Goal: Use online tool/utility: Utilize a website feature to perform a specific function

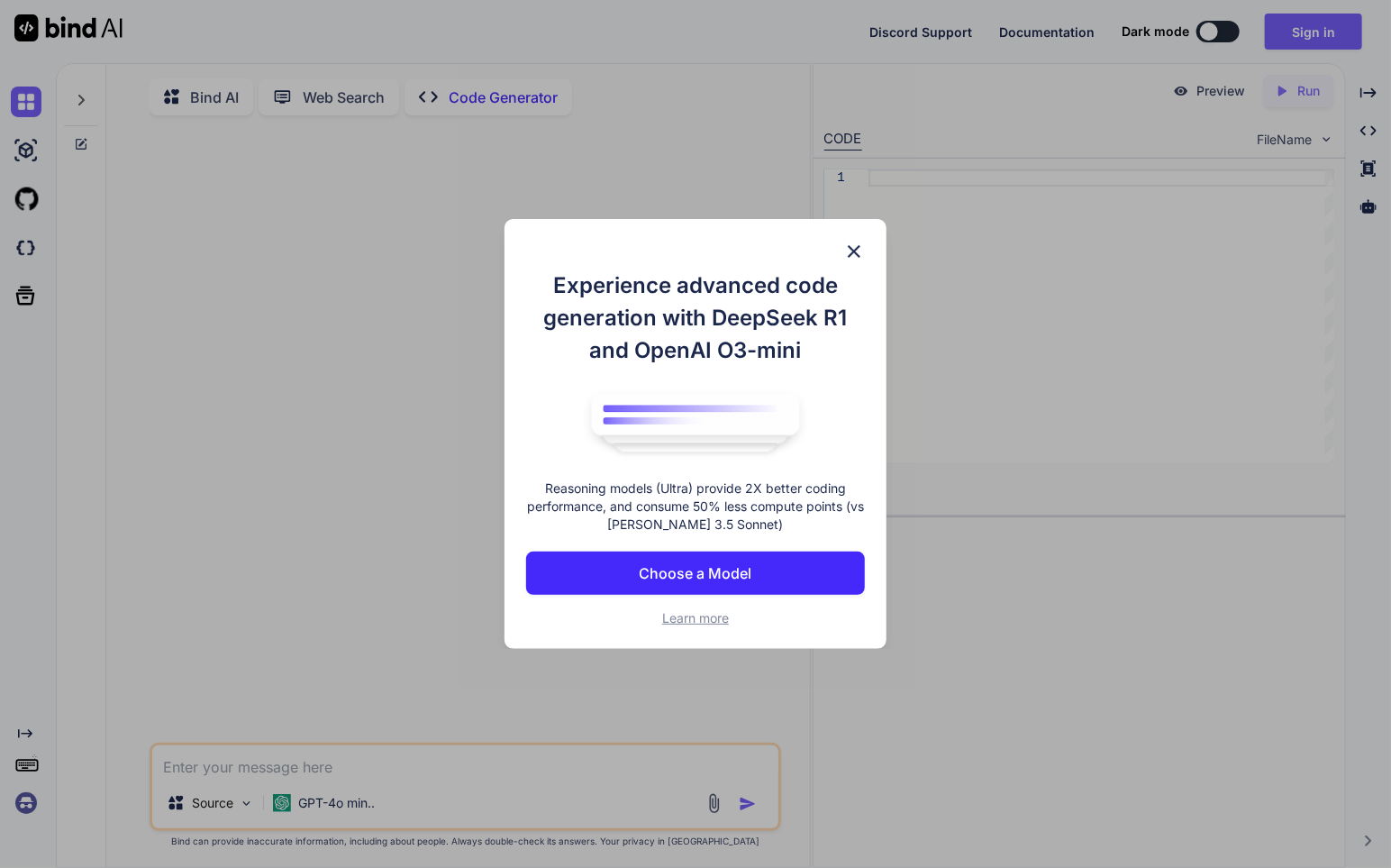
click at [721, 575] on p "Choose a Model" at bounding box center [695, 573] width 113 height 22
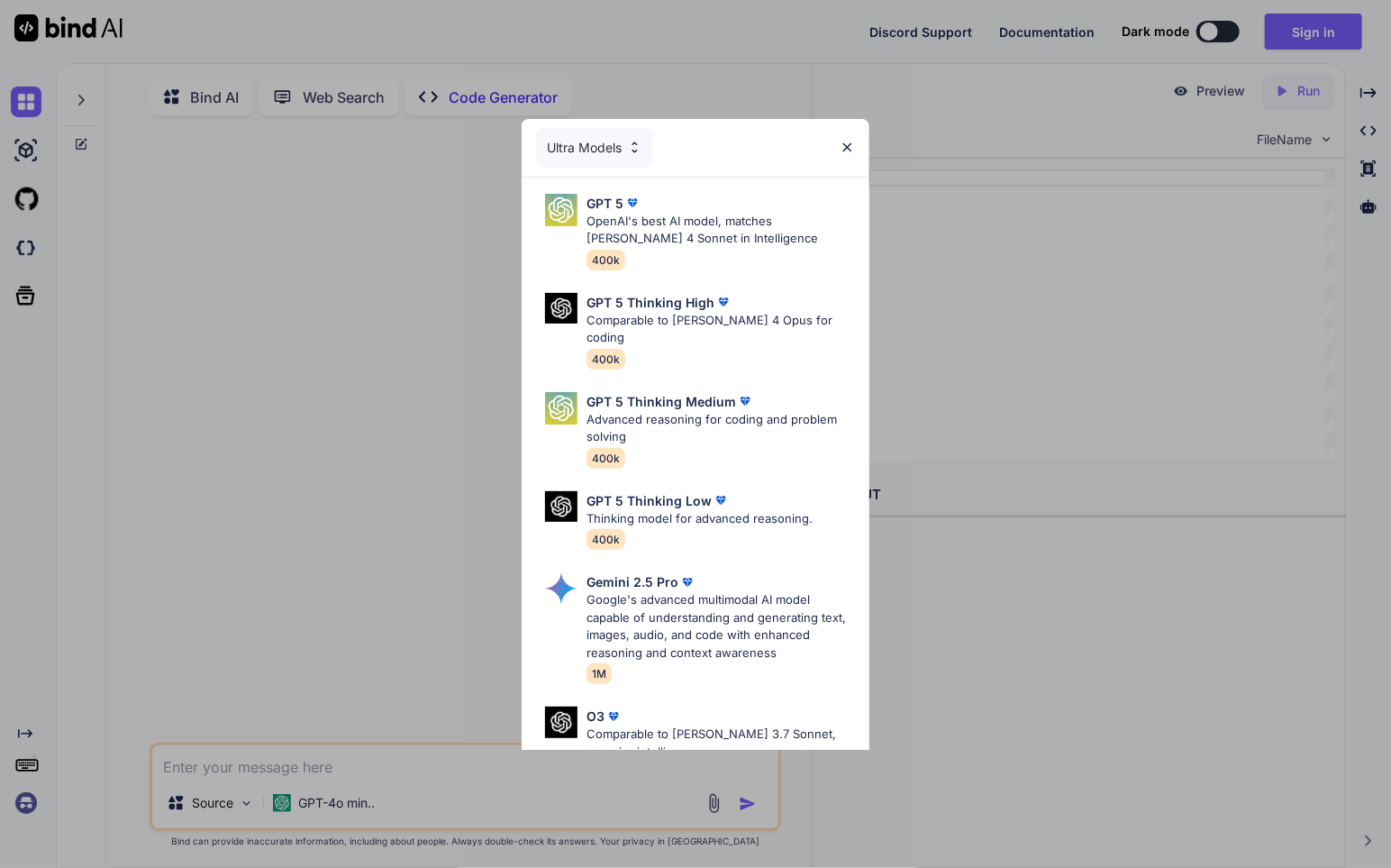
click at [629, 145] on img at bounding box center [635, 147] width 16 height 16
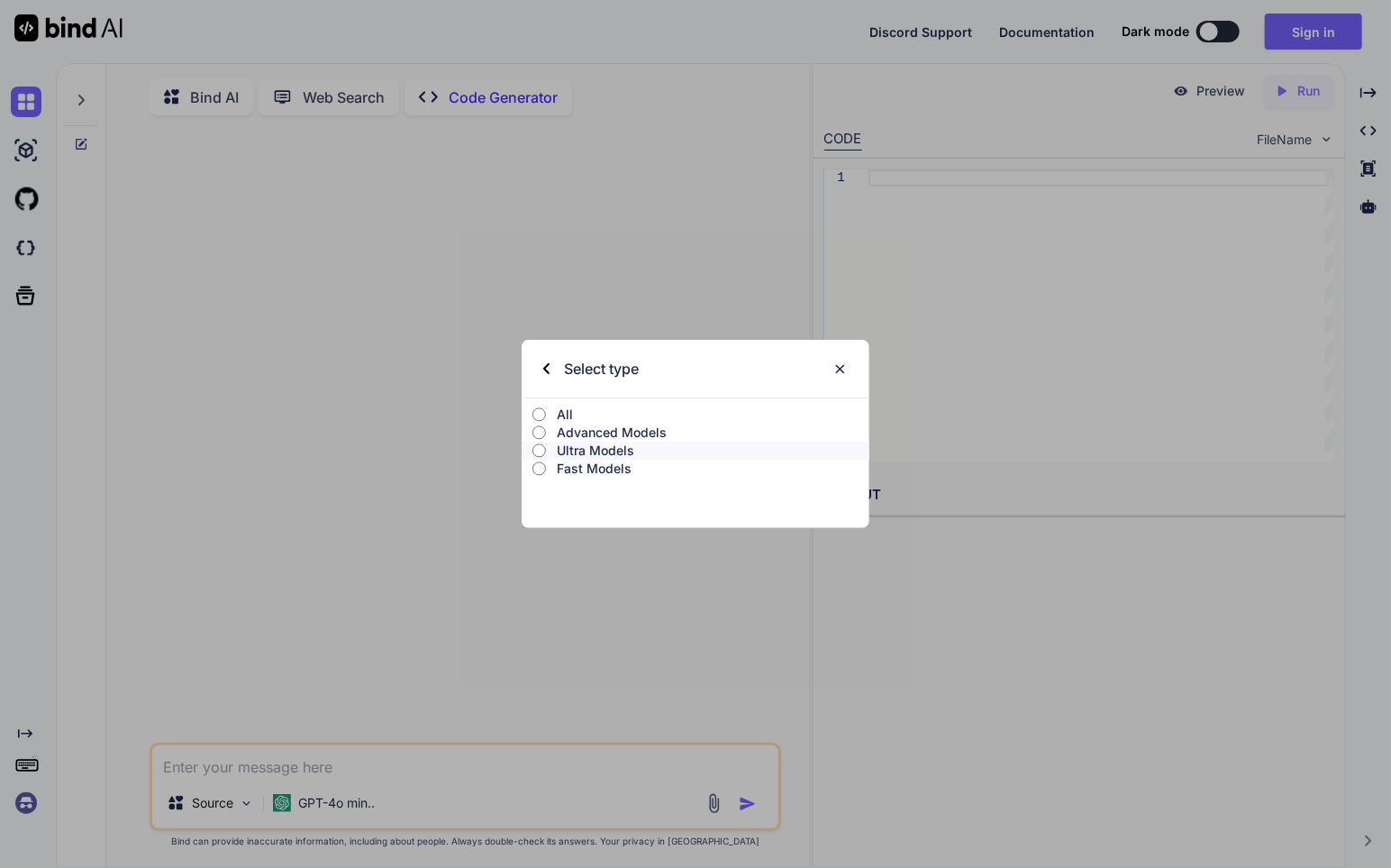
click at [558, 416] on p "All" at bounding box center [713, 415] width 313 height 18
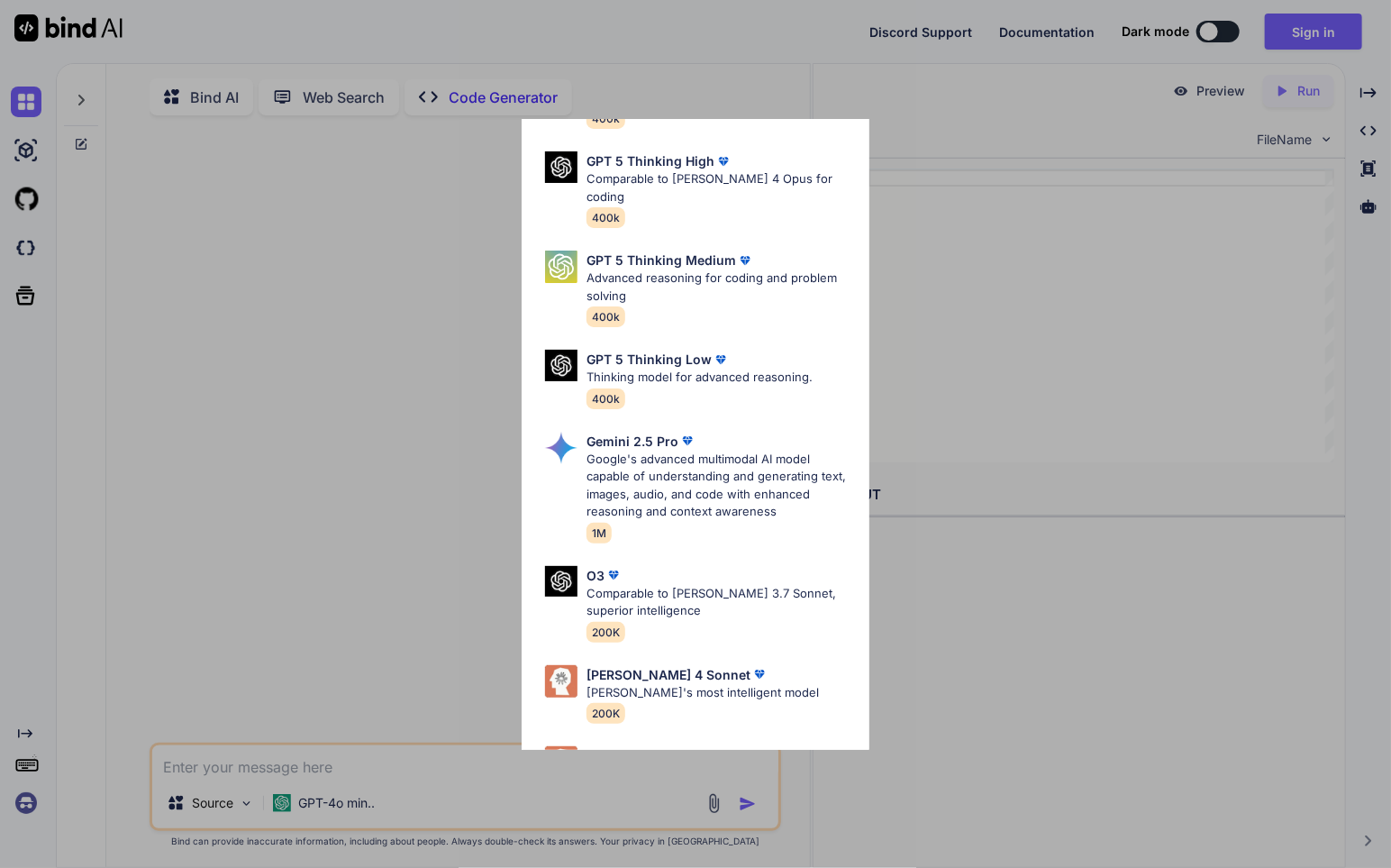
scroll to position [510, 0]
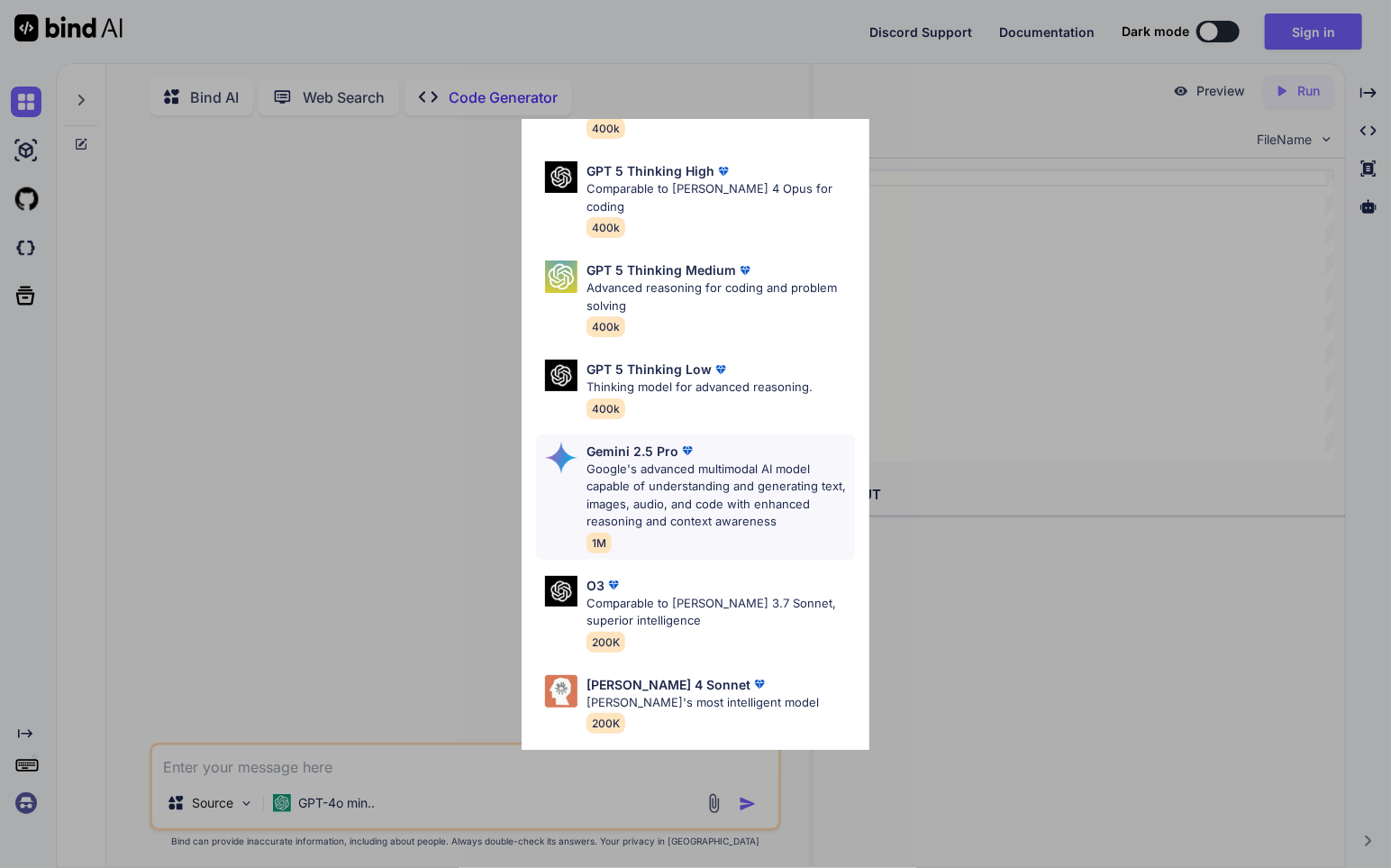
click at [763, 484] on p "Google's advanced multimodal AI model capable of understanding and generating t…" at bounding box center [720, 495] width 269 height 71
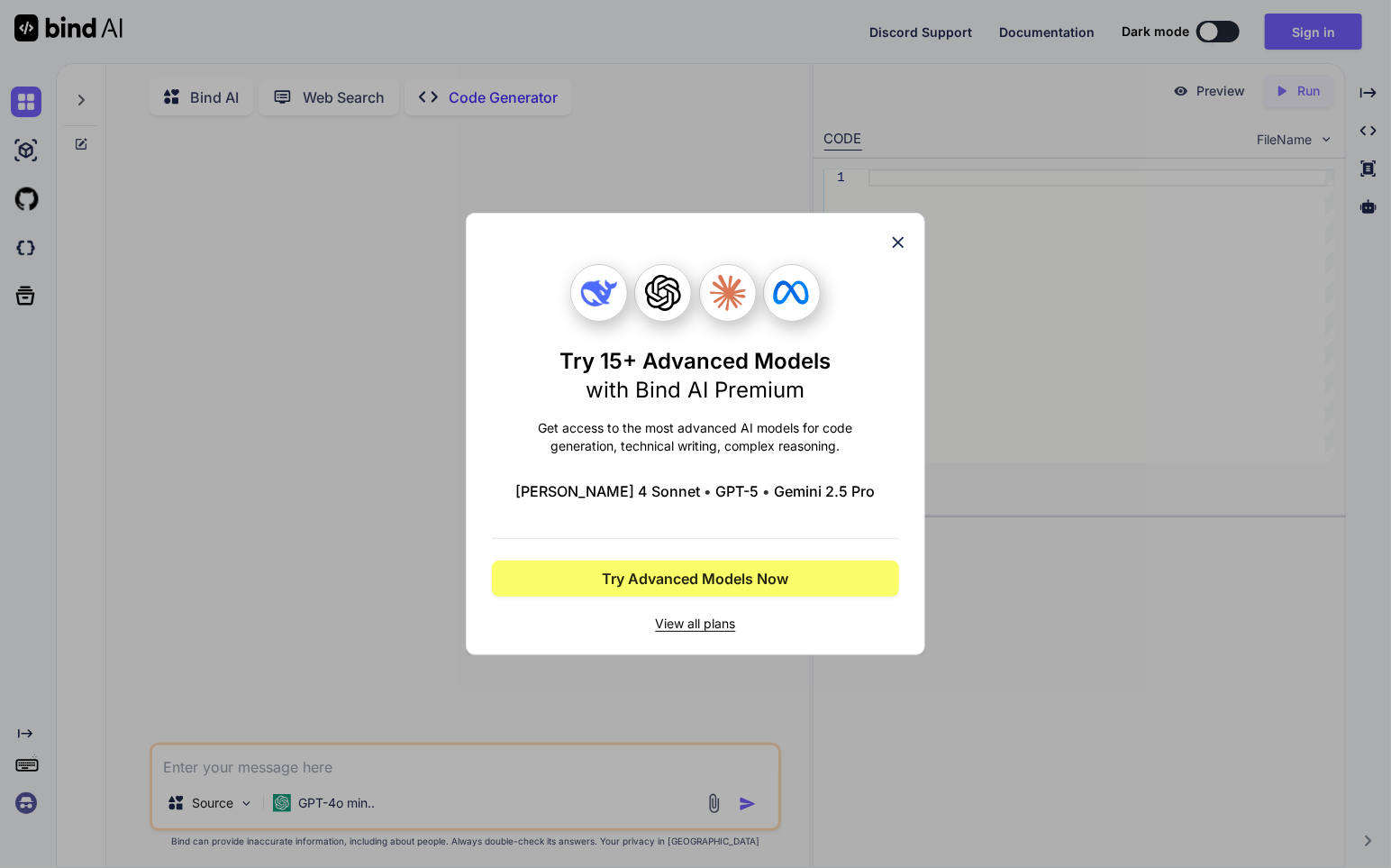
scroll to position [0, 0]
click at [796, 586] on button "Try Advanced Models Now" at bounding box center [696, 578] width 407 height 36
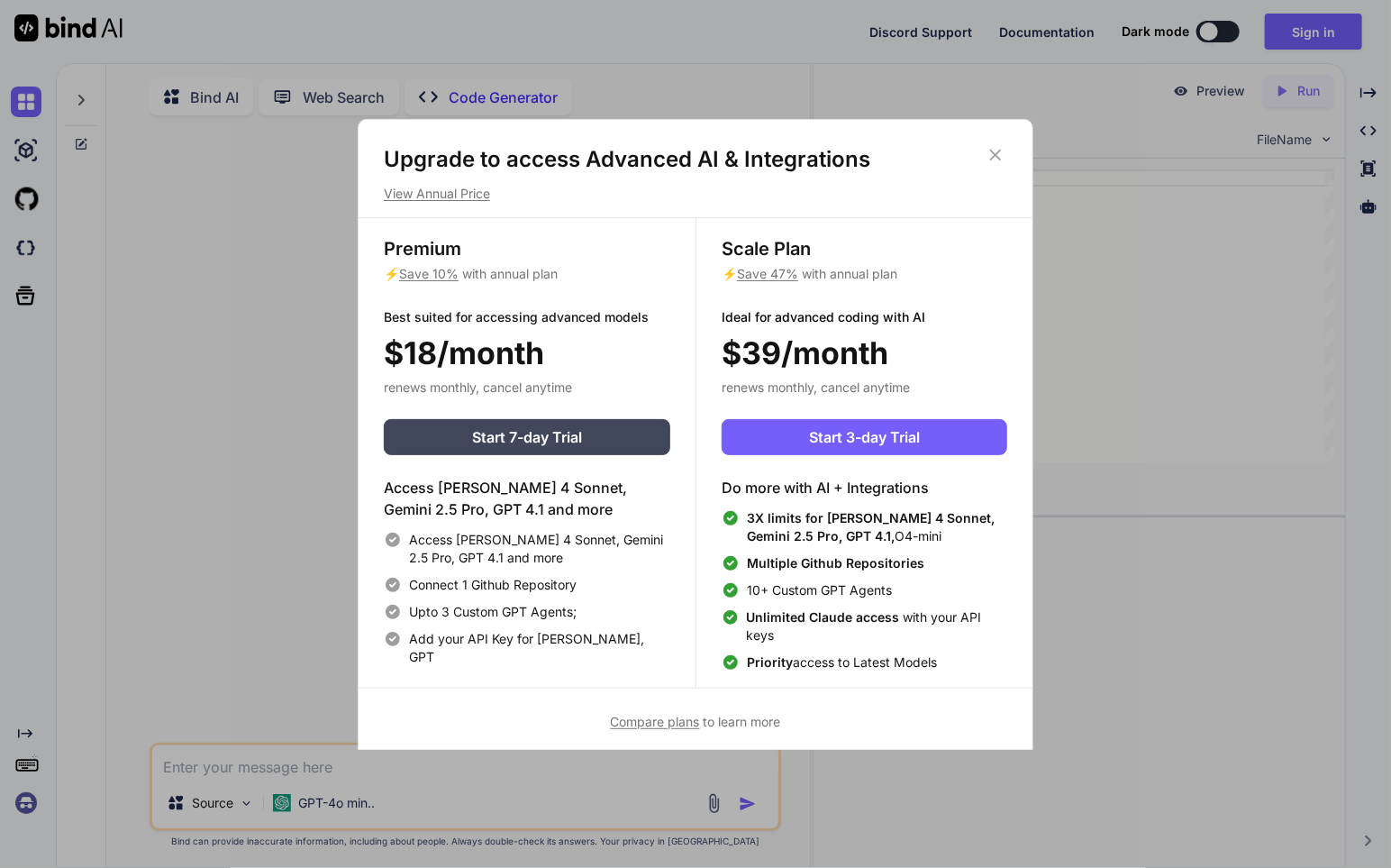
click at [998, 149] on icon at bounding box center [996, 155] width 20 height 20
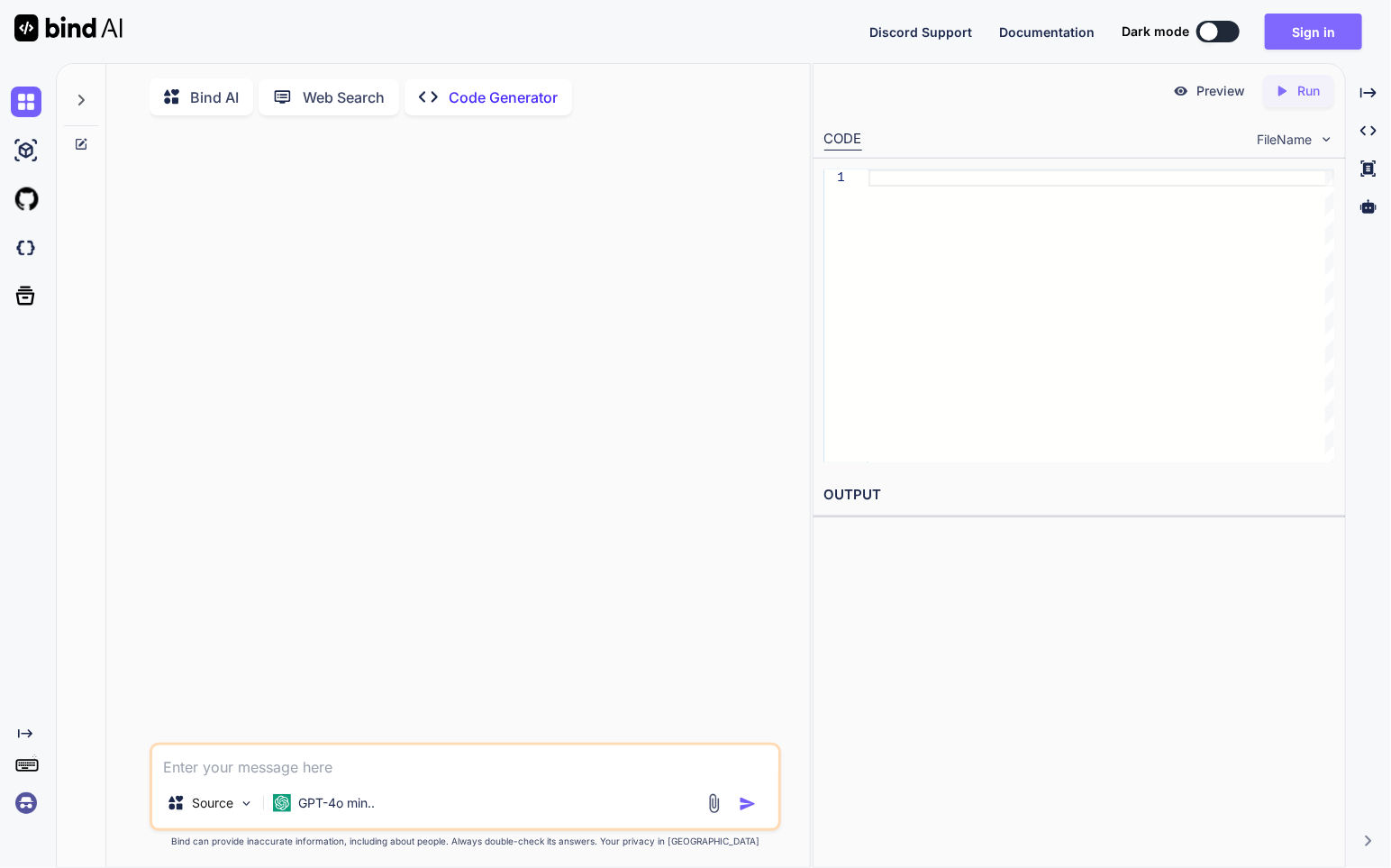
click at [1360, 33] on button "Sign in" at bounding box center [1314, 31] width 97 height 36
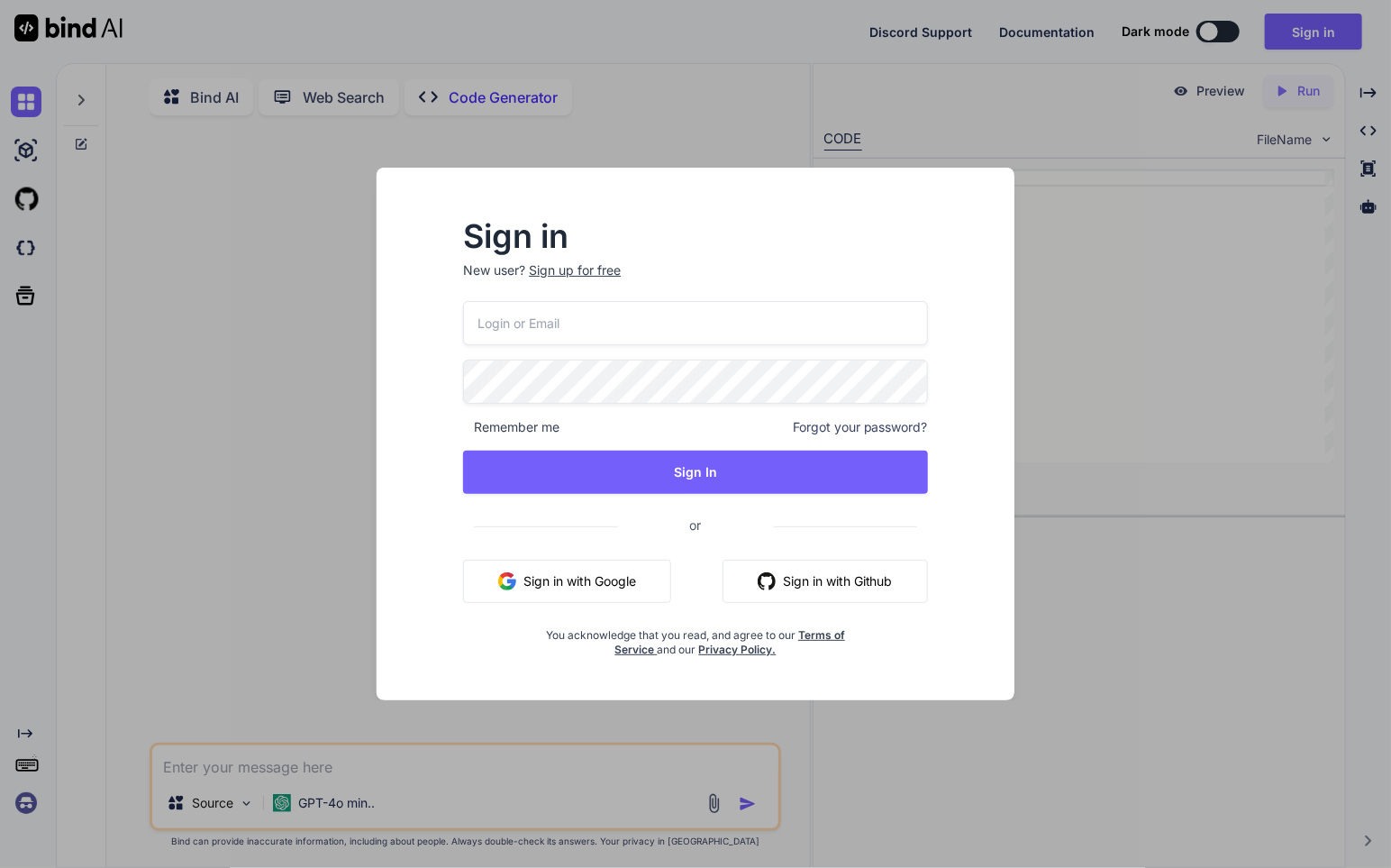
click at [592, 580] on button "Sign in with Google" at bounding box center [567, 581] width 208 height 43
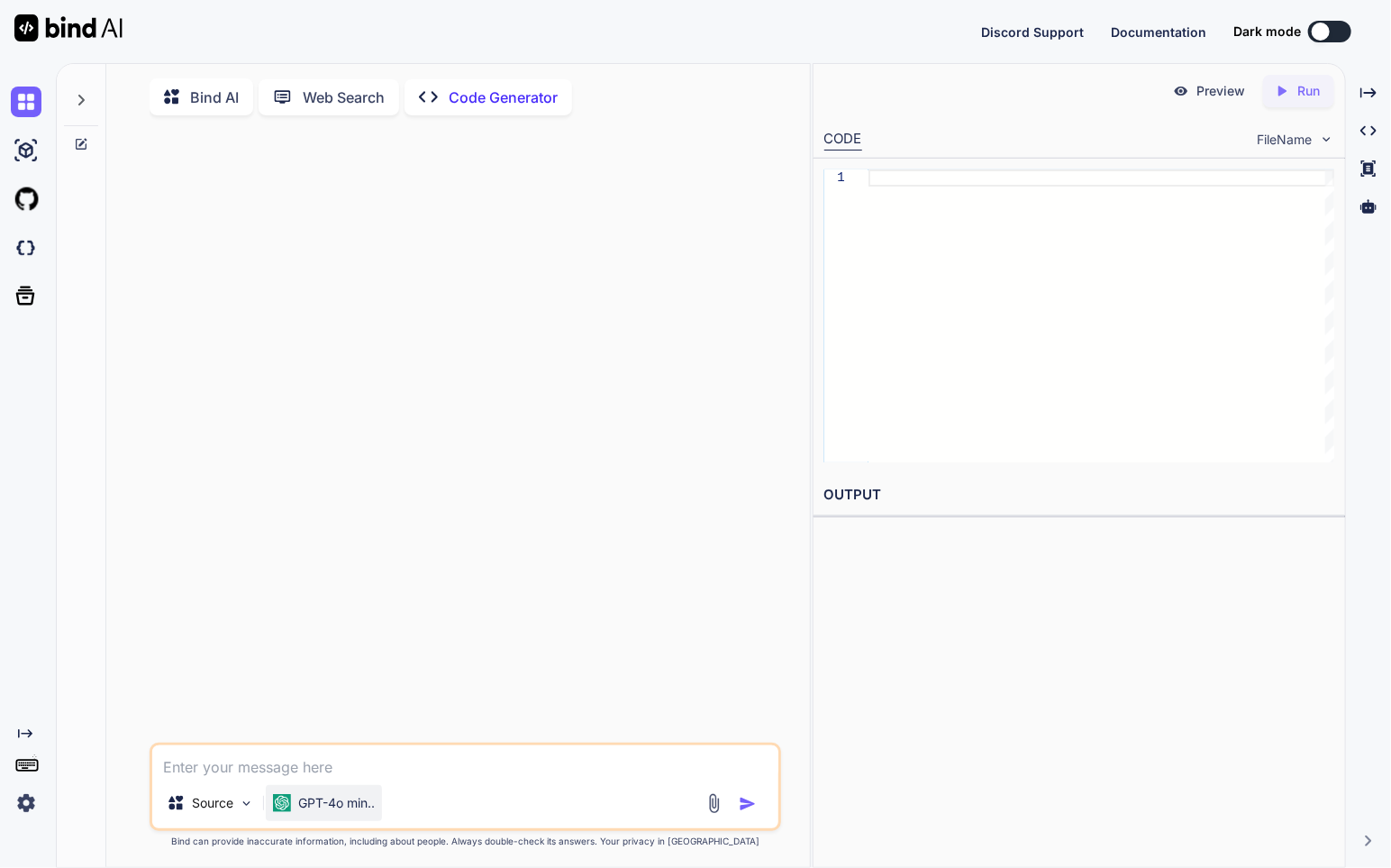
click at [380, 806] on div "GPT-4o min.." at bounding box center [324, 802] width 117 height 36
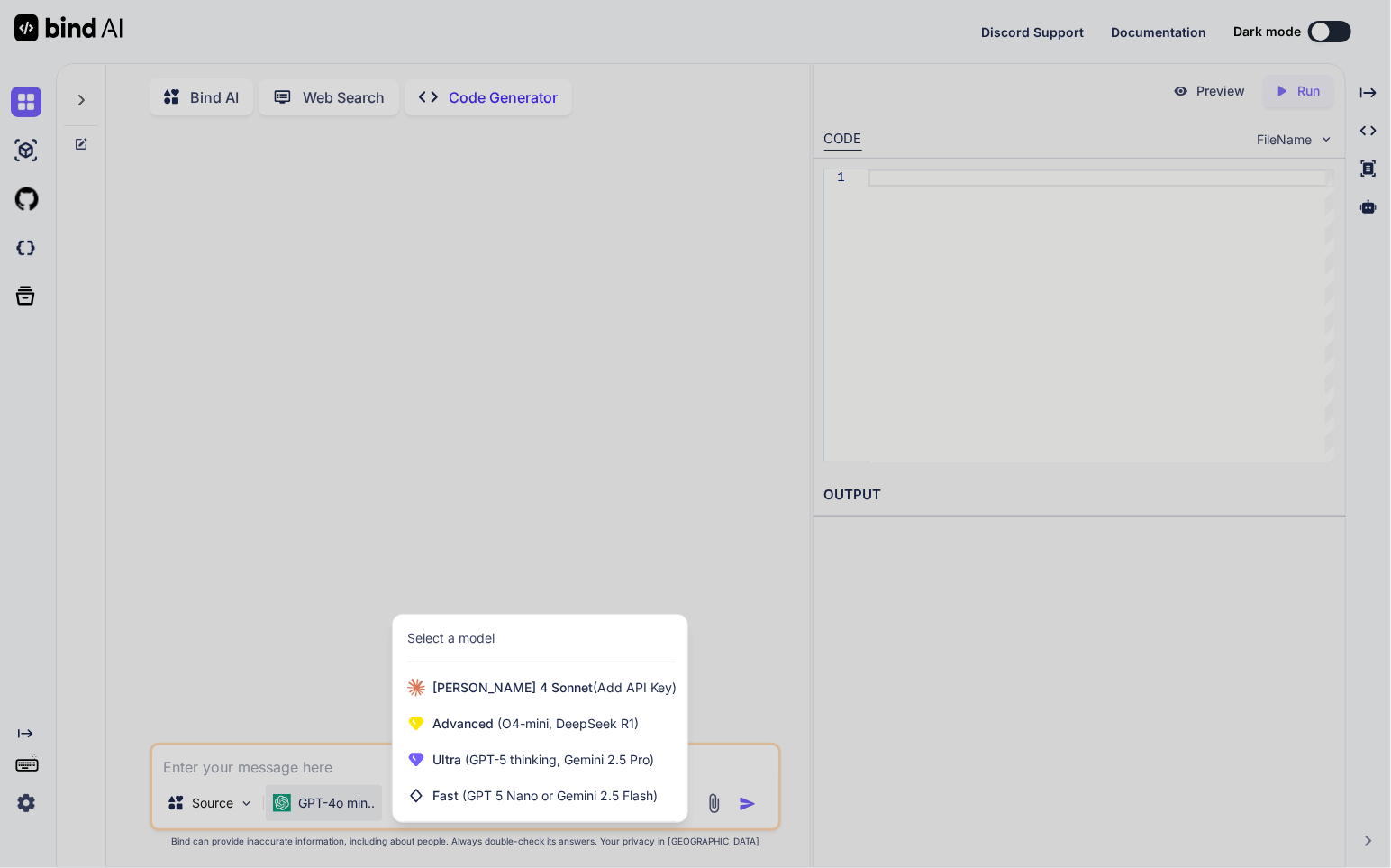
click at [459, 638] on div "Select a model" at bounding box center [451, 639] width 87 height 18
click at [479, 763] on span "(GPT-5 thinking, Gemini 2.5 Pro)" at bounding box center [558, 759] width 193 height 16
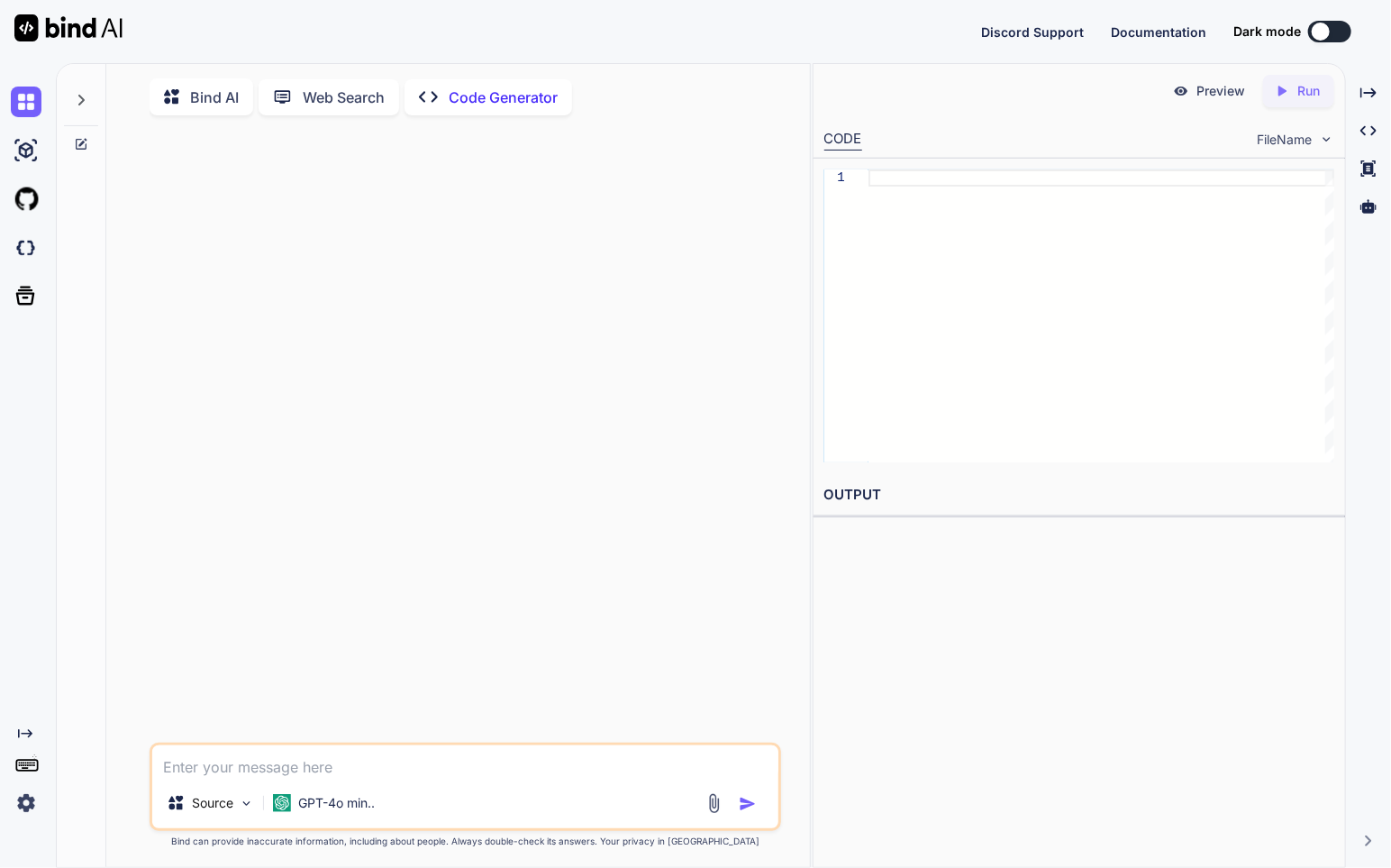
click at [367, 778] on textarea at bounding box center [465, 761] width 627 height 32
click at [29, 796] on img at bounding box center [26, 802] width 30 height 30
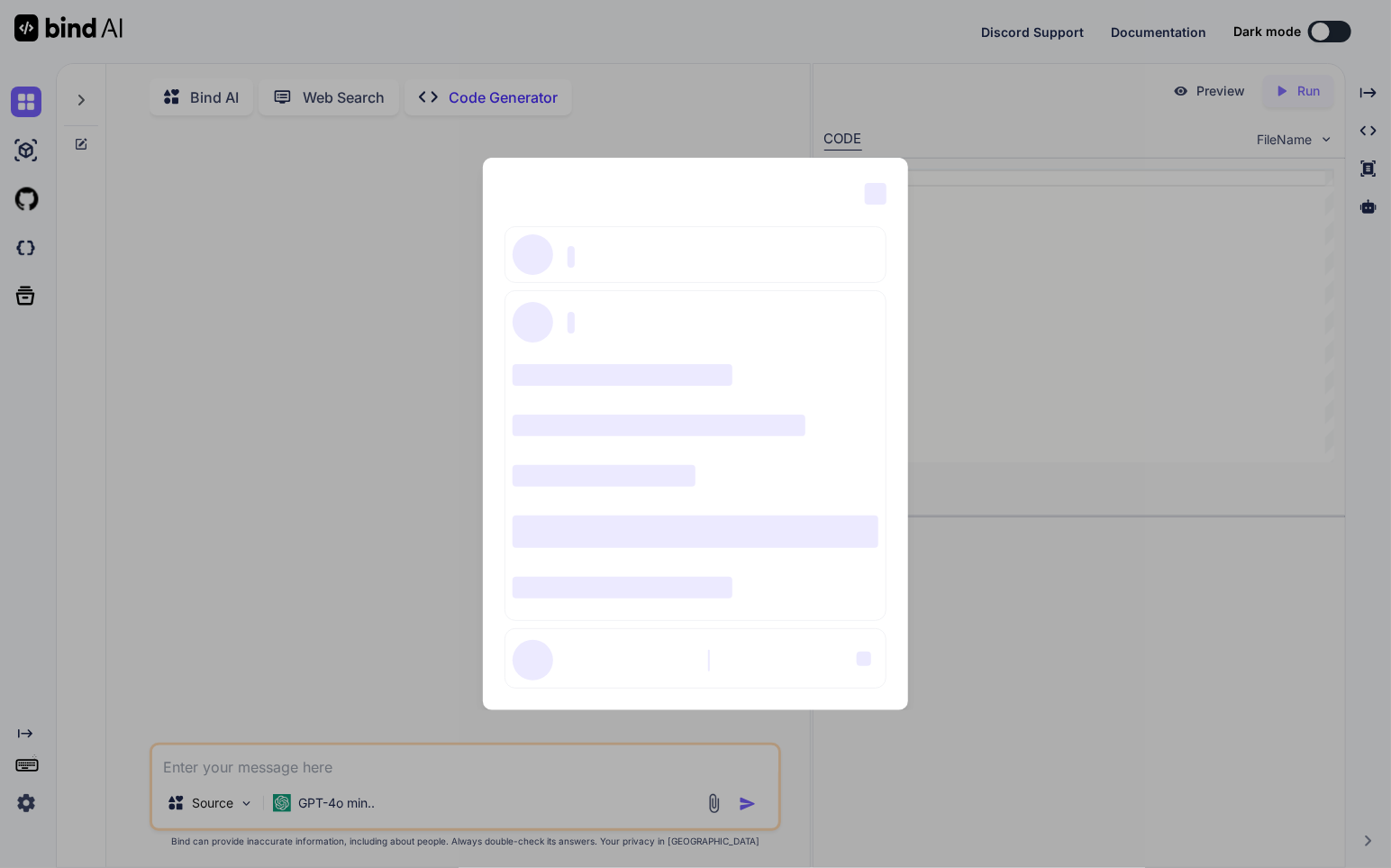
click at [223, 602] on div "‌ ‌ ‌ ‌ ‌ ‌ ‌ ‌ ‌ ‌ ‌ ‌ ‌ ‌ ‌" at bounding box center [696, 434] width 1391 height 868
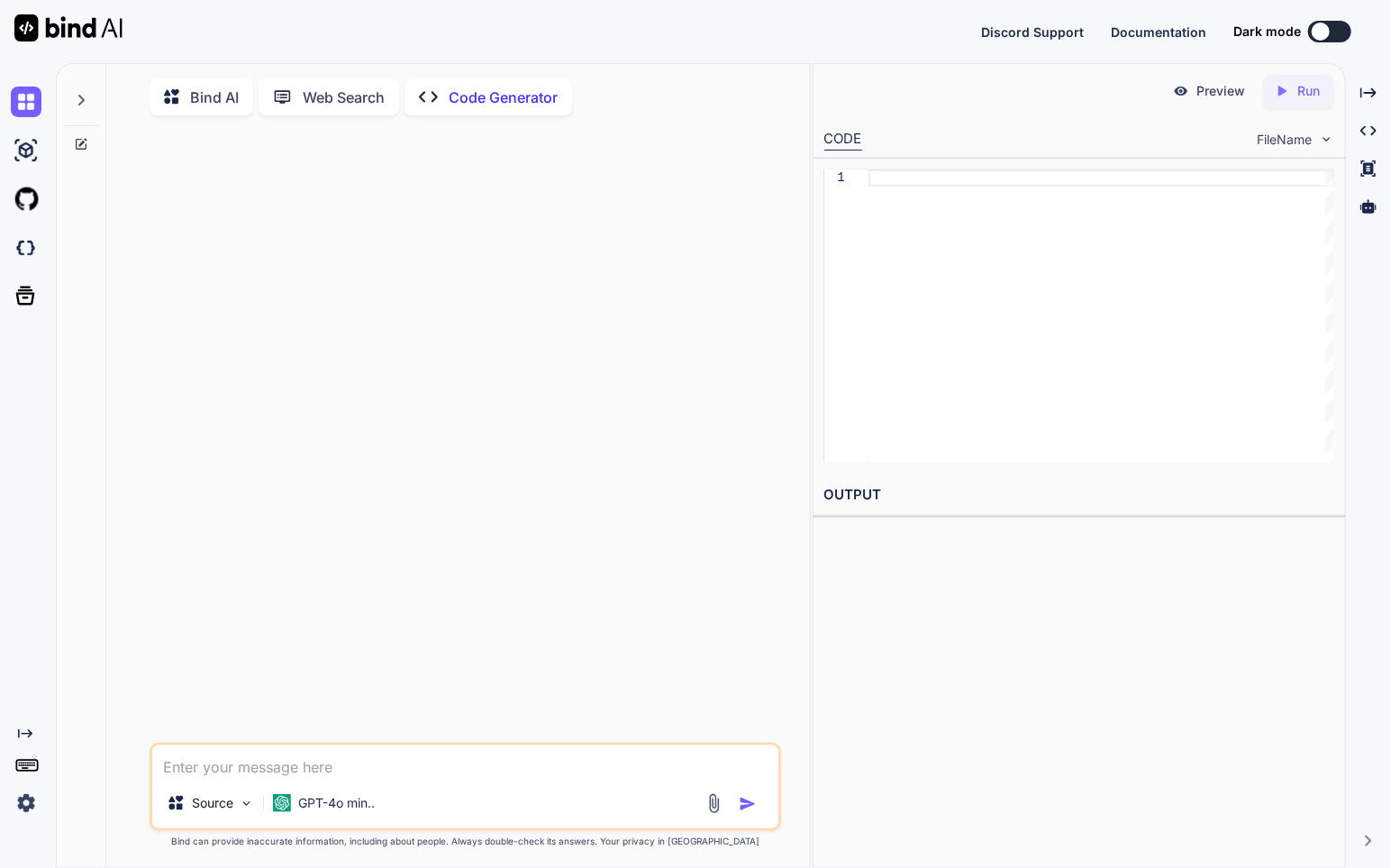
click at [28, 802] on img at bounding box center [26, 802] width 30 height 30
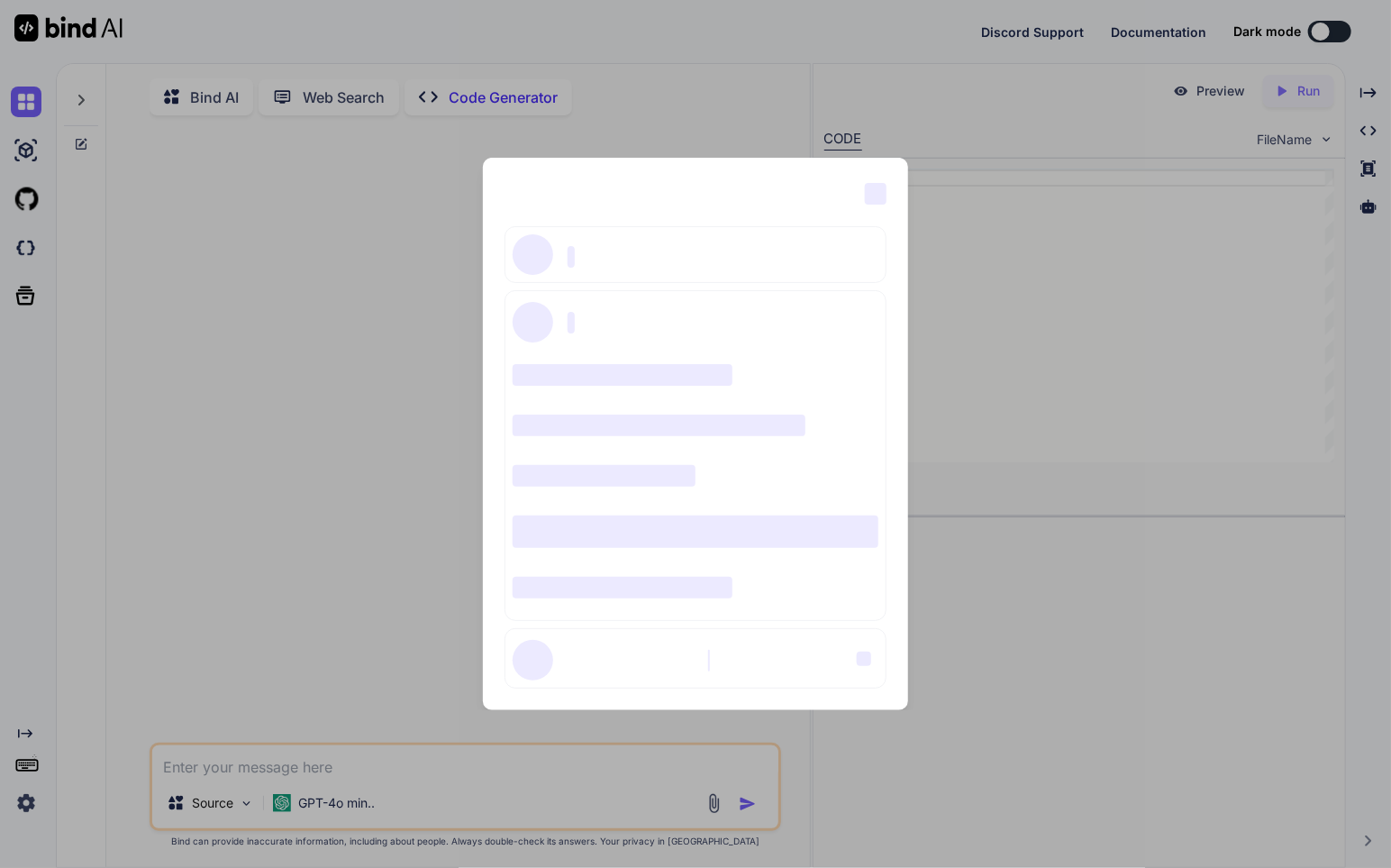
click at [264, 594] on div "‌ ‌ ‌ ‌ ‌ ‌ ‌ ‌ ‌ ‌ ‌ ‌ ‌ ‌ ‌" at bounding box center [696, 434] width 1391 height 868
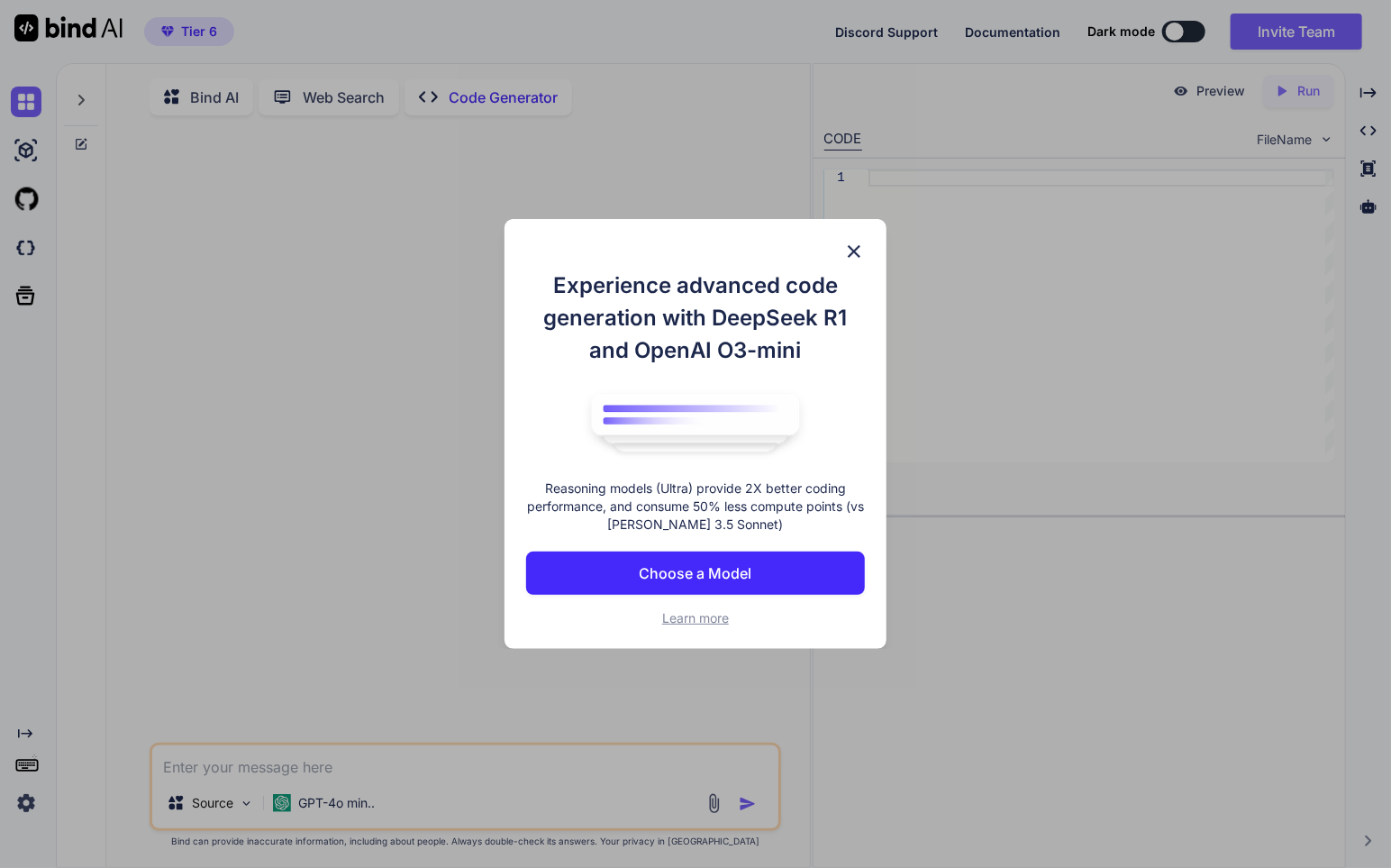
click at [742, 575] on p "Choose a Model" at bounding box center [695, 573] width 113 height 22
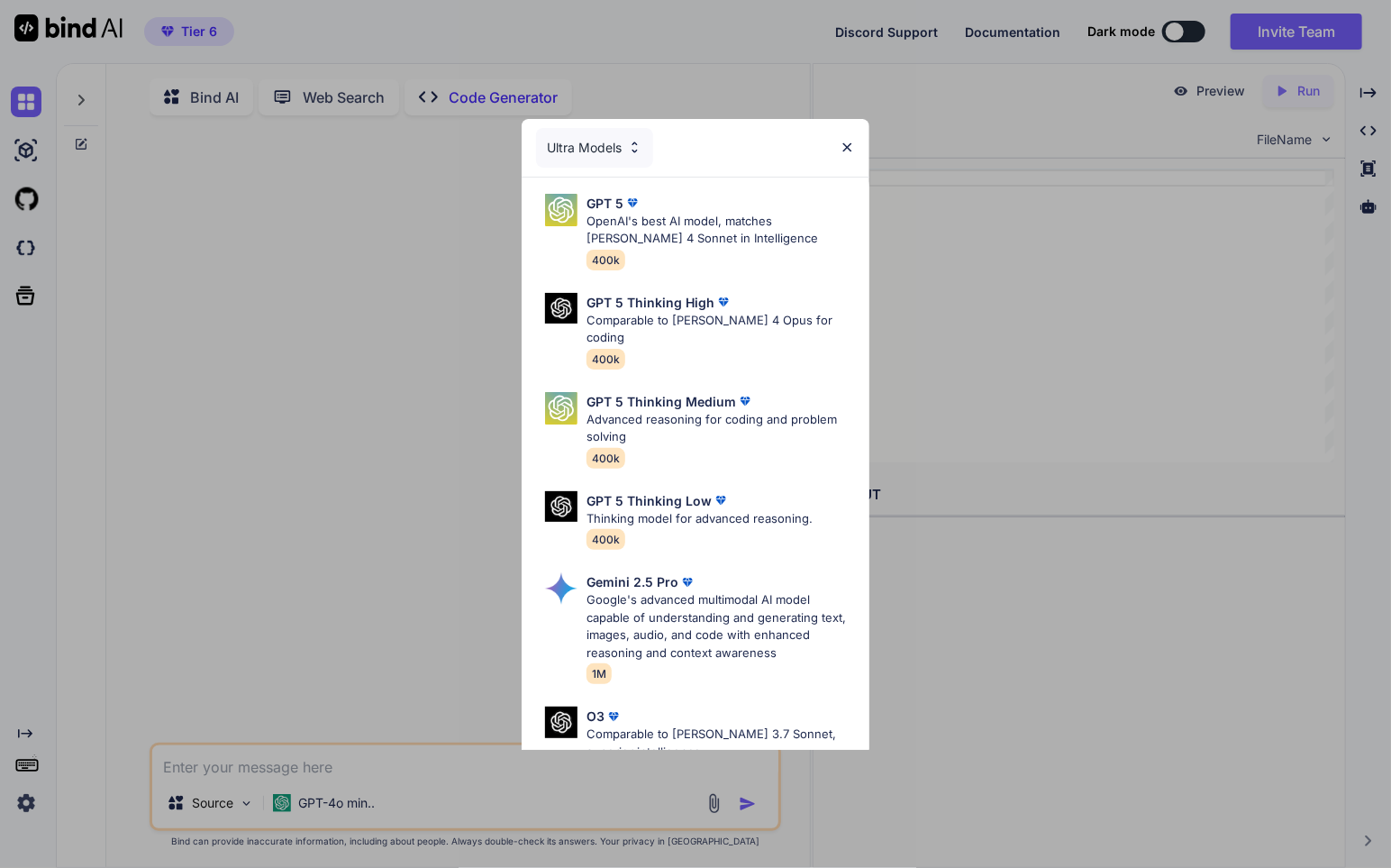
click at [742, 591] on p "Google's advanced multimodal AI model capable of understanding and generating t…" at bounding box center [720, 626] width 269 height 71
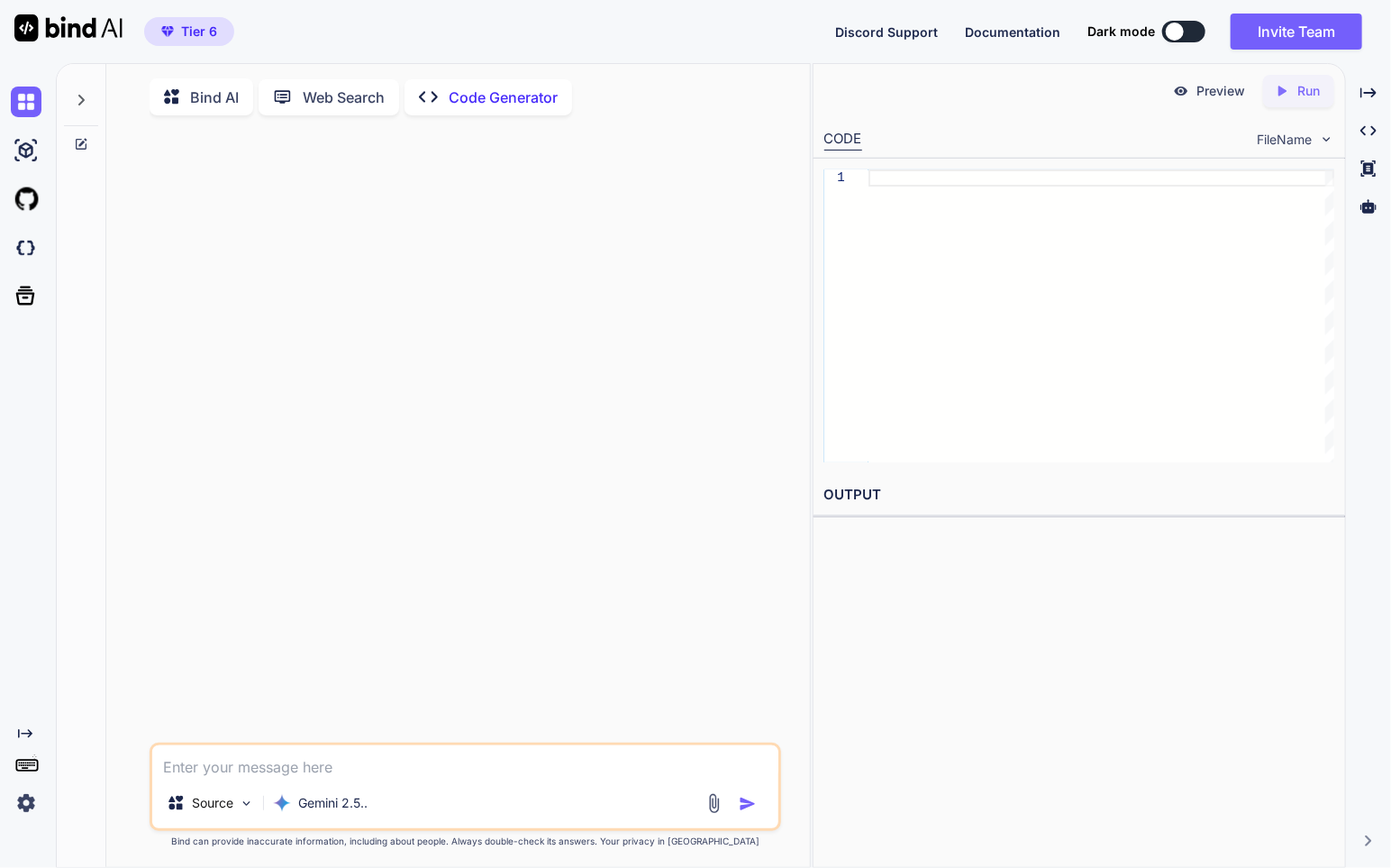
click at [23, 806] on img at bounding box center [26, 802] width 30 height 30
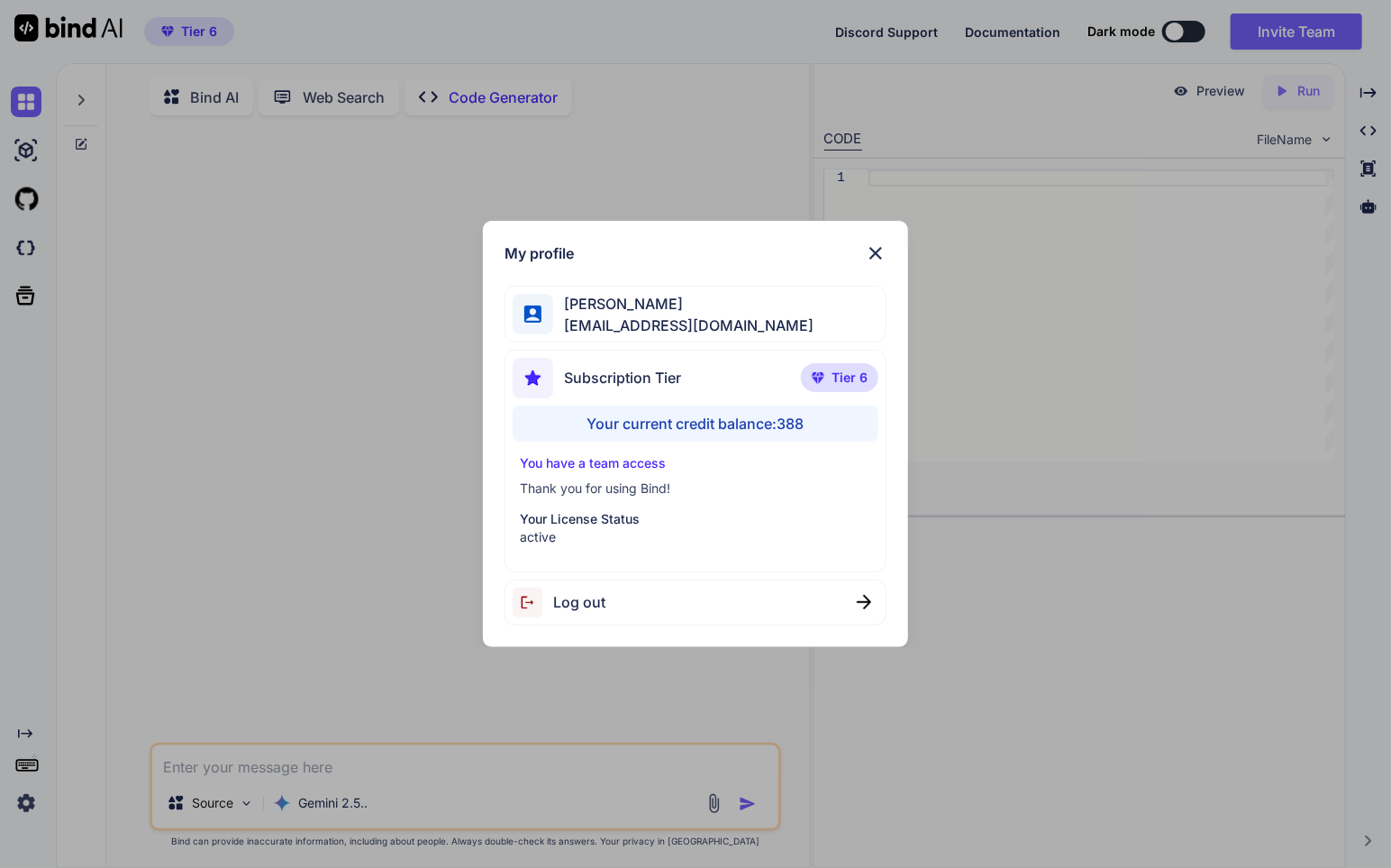
click at [23, 806] on div "My profile [PERSON_NAME] [EMAIL_ADDRESS][DOMAIN_NAME] Subscription Tier Tier 6 …" at bounding box center [696, 434] width 1391 height 868
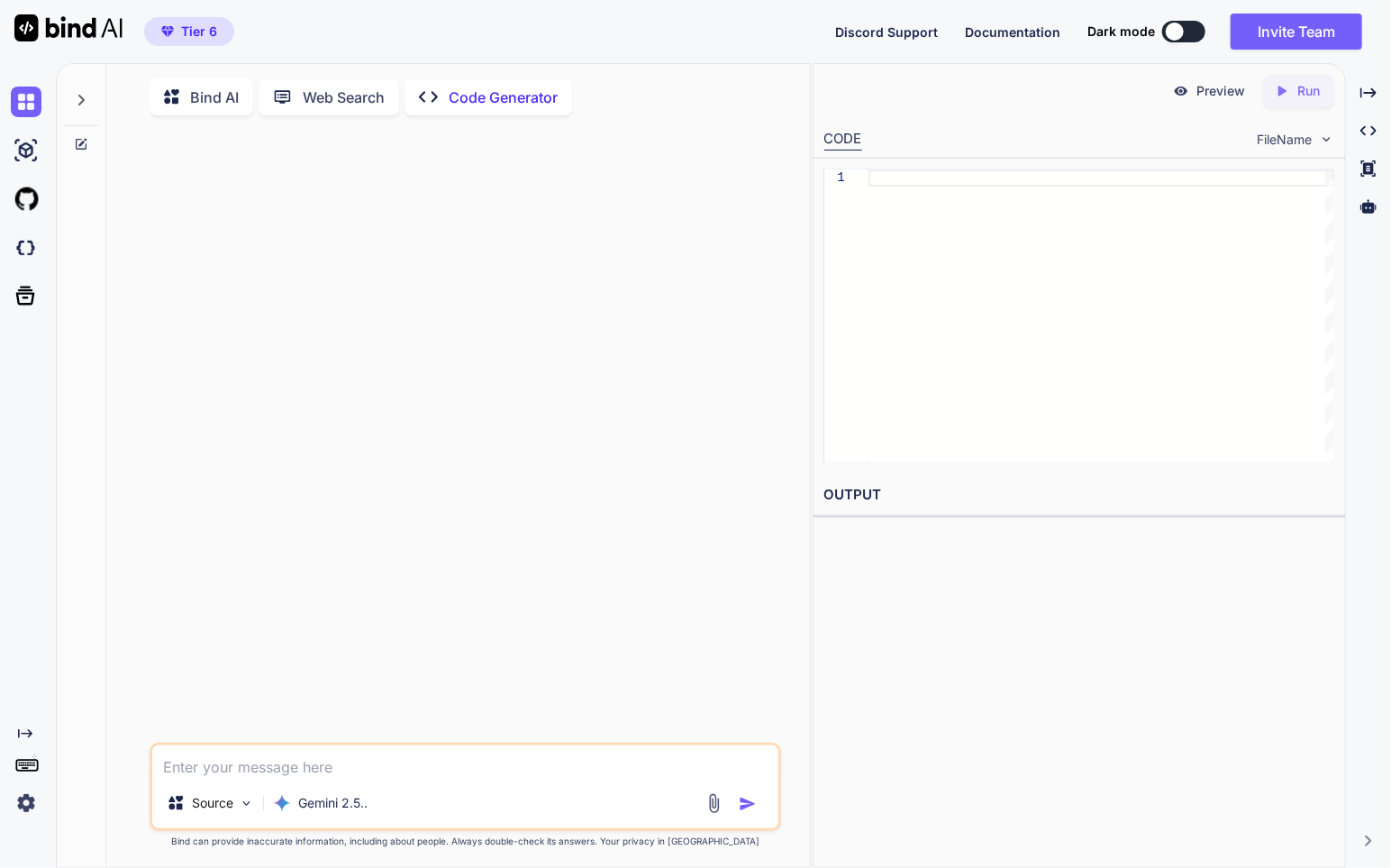
click at [258, 762] on textarea at bounding box center [465, 761] width 627 height 32
drag, startPoint x: 258, startPoint y: 762, endPoint x: 233, endPoint y: 757, distance: 25.5
click at [233, 757] on textarea at bounding box center [465, 761] width 627 height 32
type textarea "x"
click at [269, 763] on textarea at bounding box center [465, 761] width 627 height 32
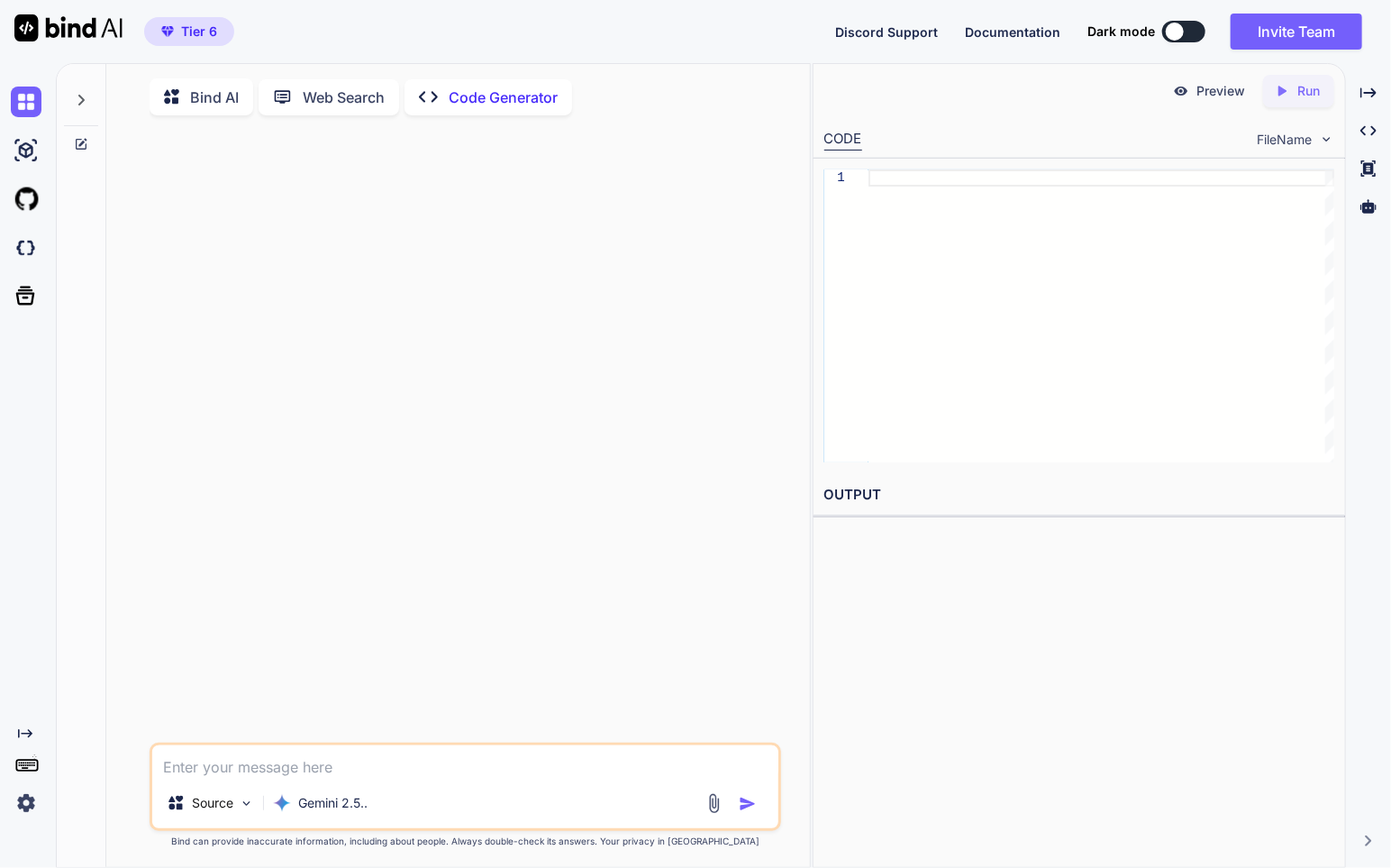
paste textarea "Design an updated homepage for a web app called 'ShowGo', a live music event di…"
type textarea "Design an updated homepage for a web app called 'ShowGo', a live music event di…"
type textarea "x"
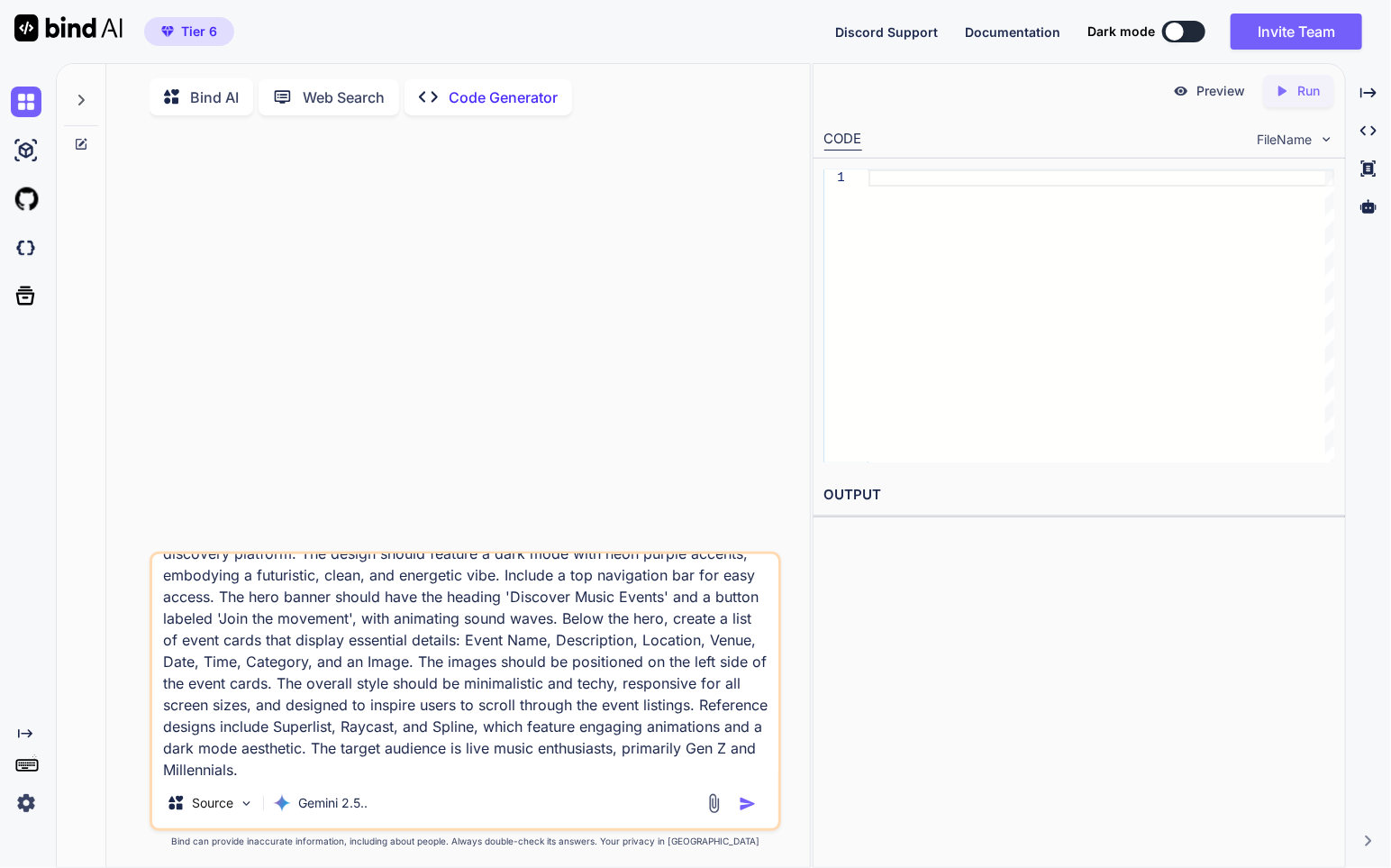
type textarea "Design an updated homepage for a web app called 'ShowGo', a live music event di…"
click at [748, 810] on img "button" at bounding box center [748, 804] width 18 height 18
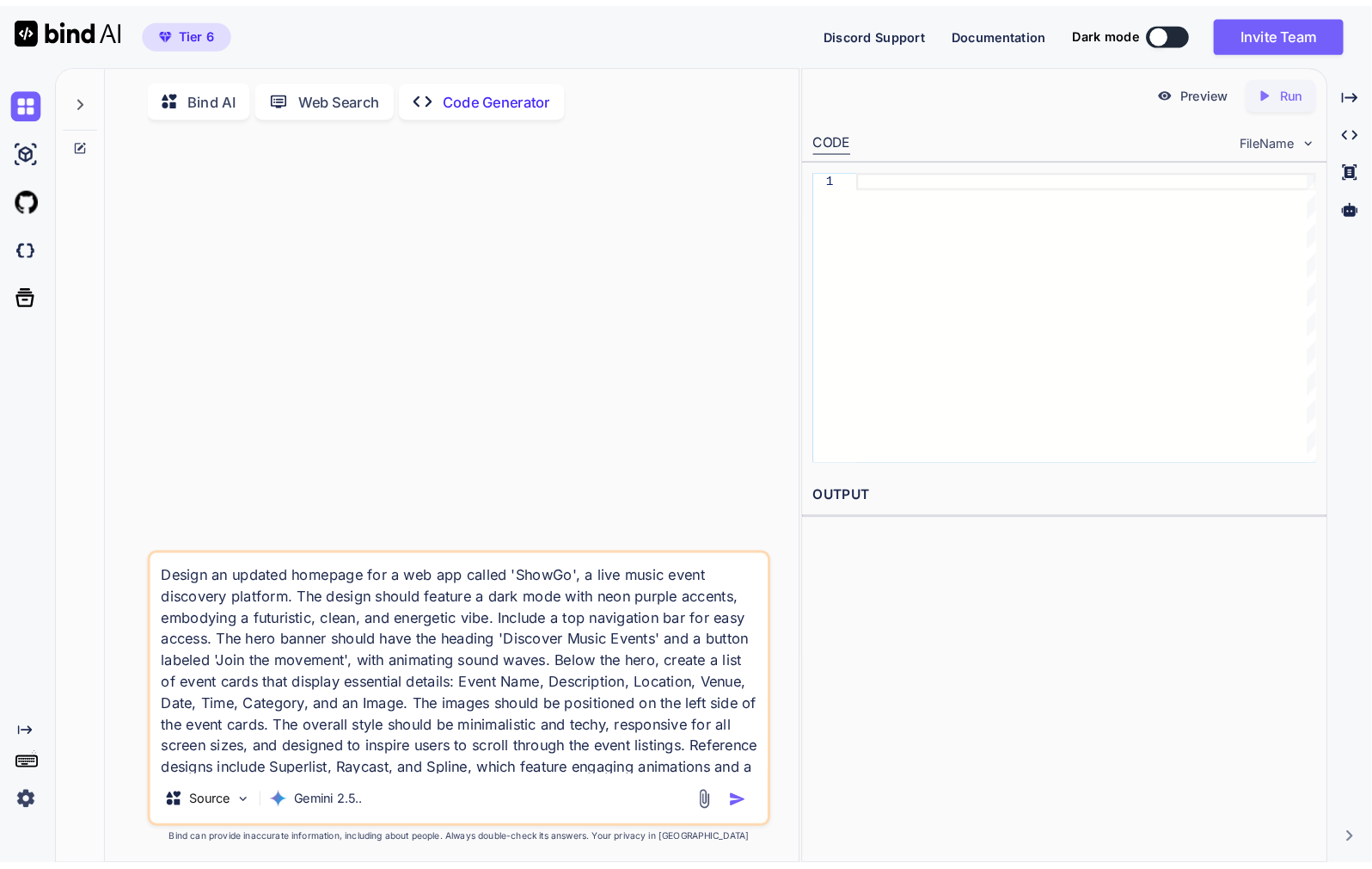
scroll to position [6, 0]
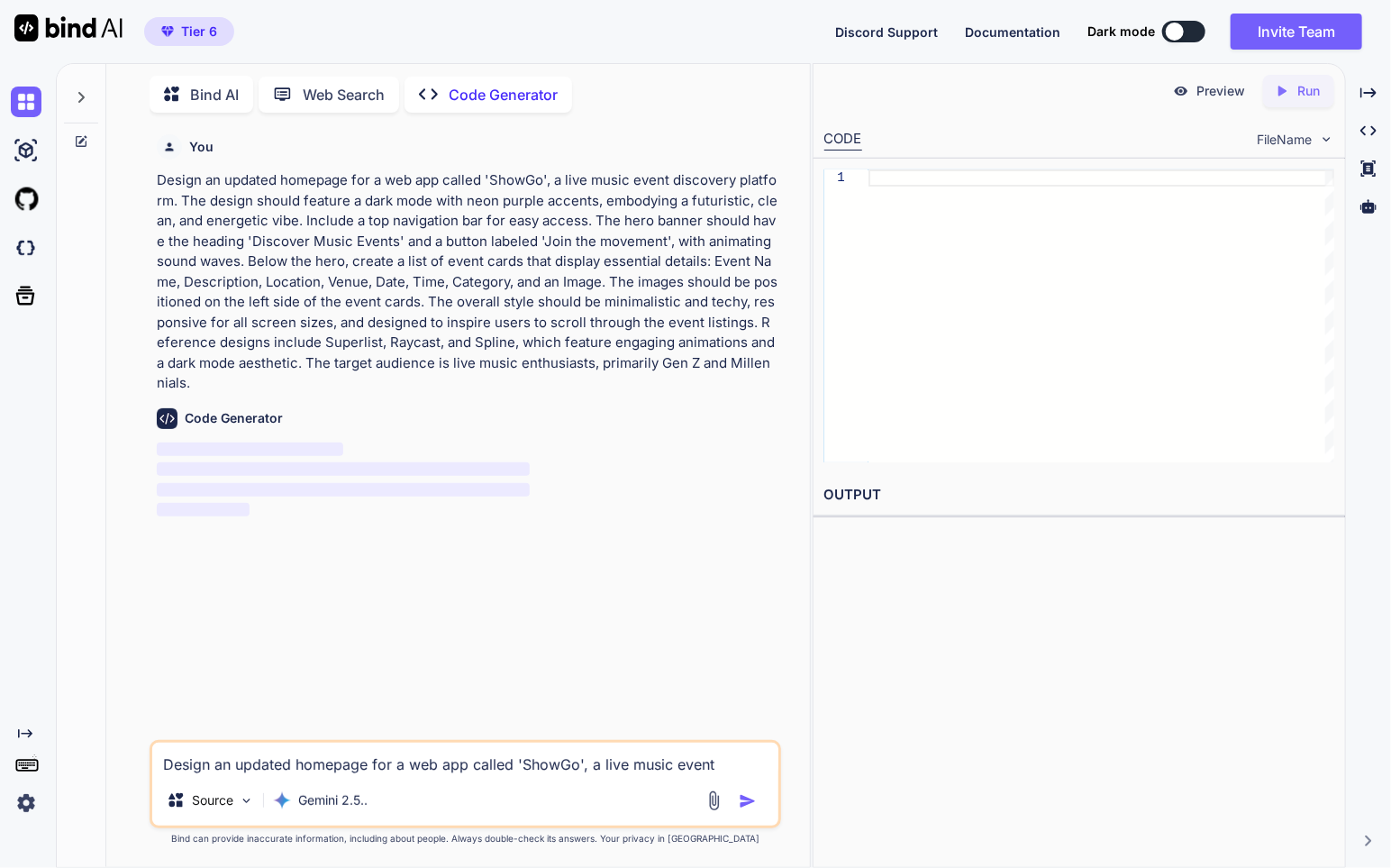
click at [1171, 32] on div at bounding box center [1175, 32] width 18 height 18
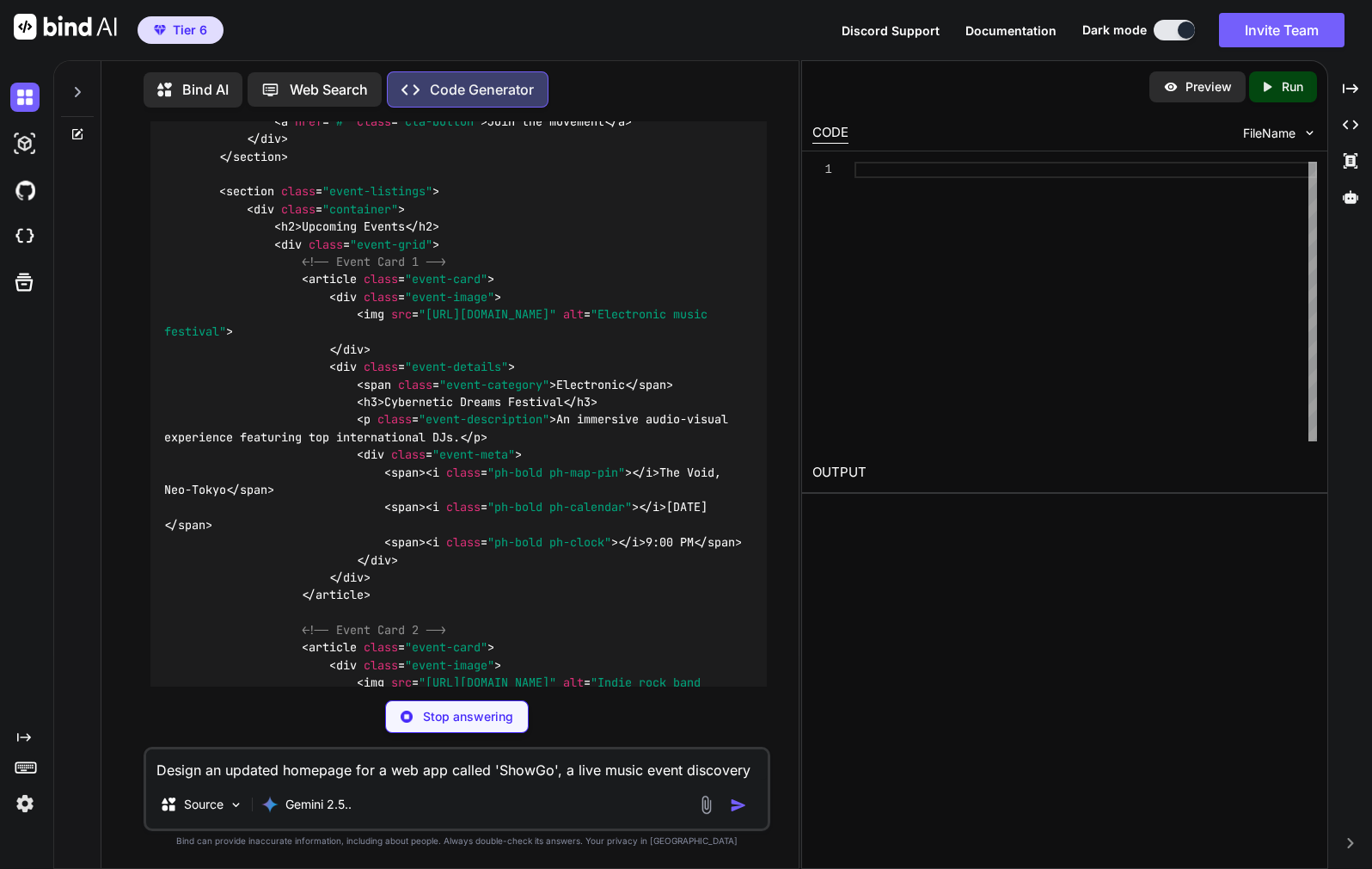
scroll to position [2451, 0]
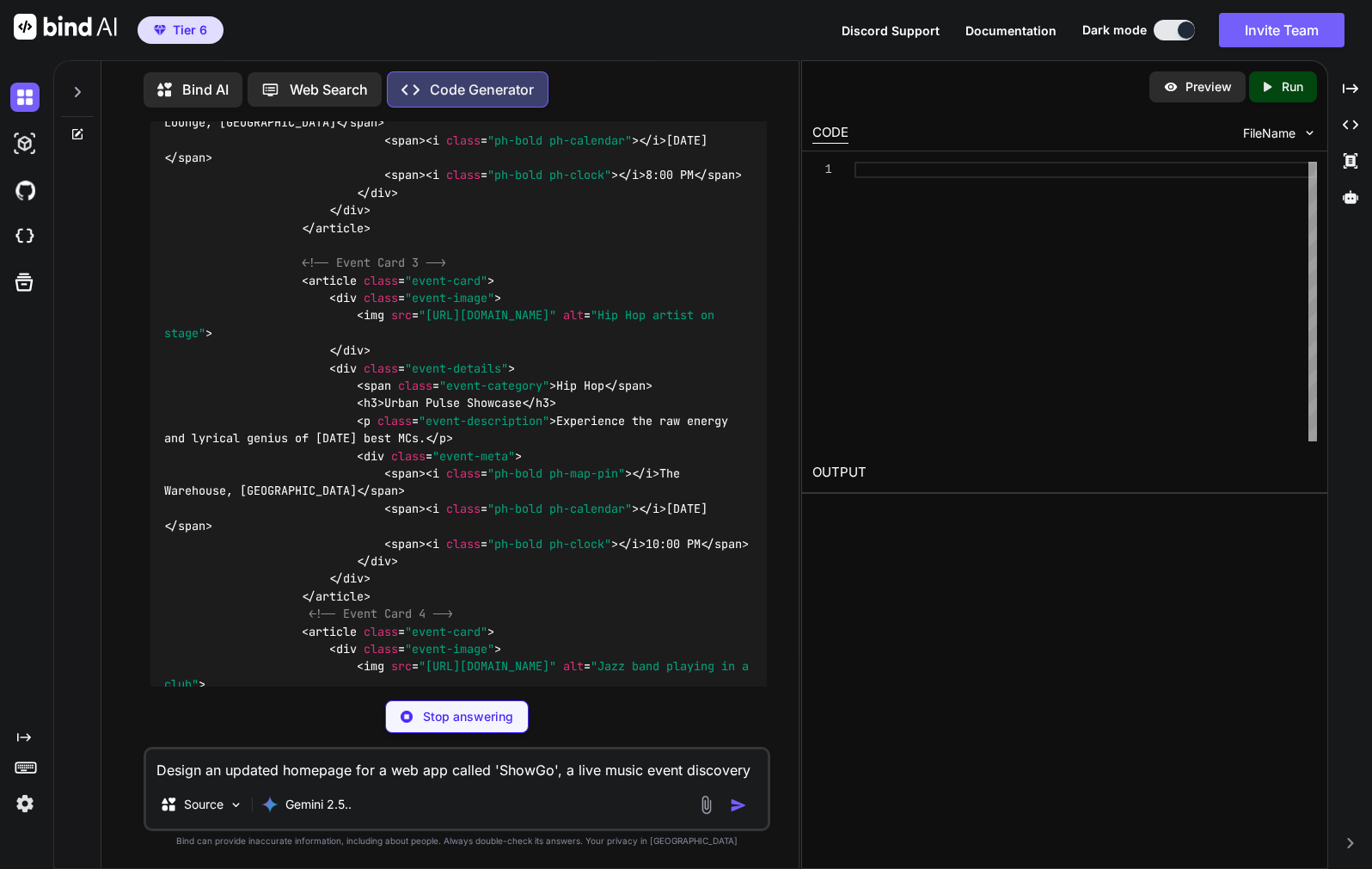
click at [19, 781] on img at bounding box center [25, 803] width 29 height 29
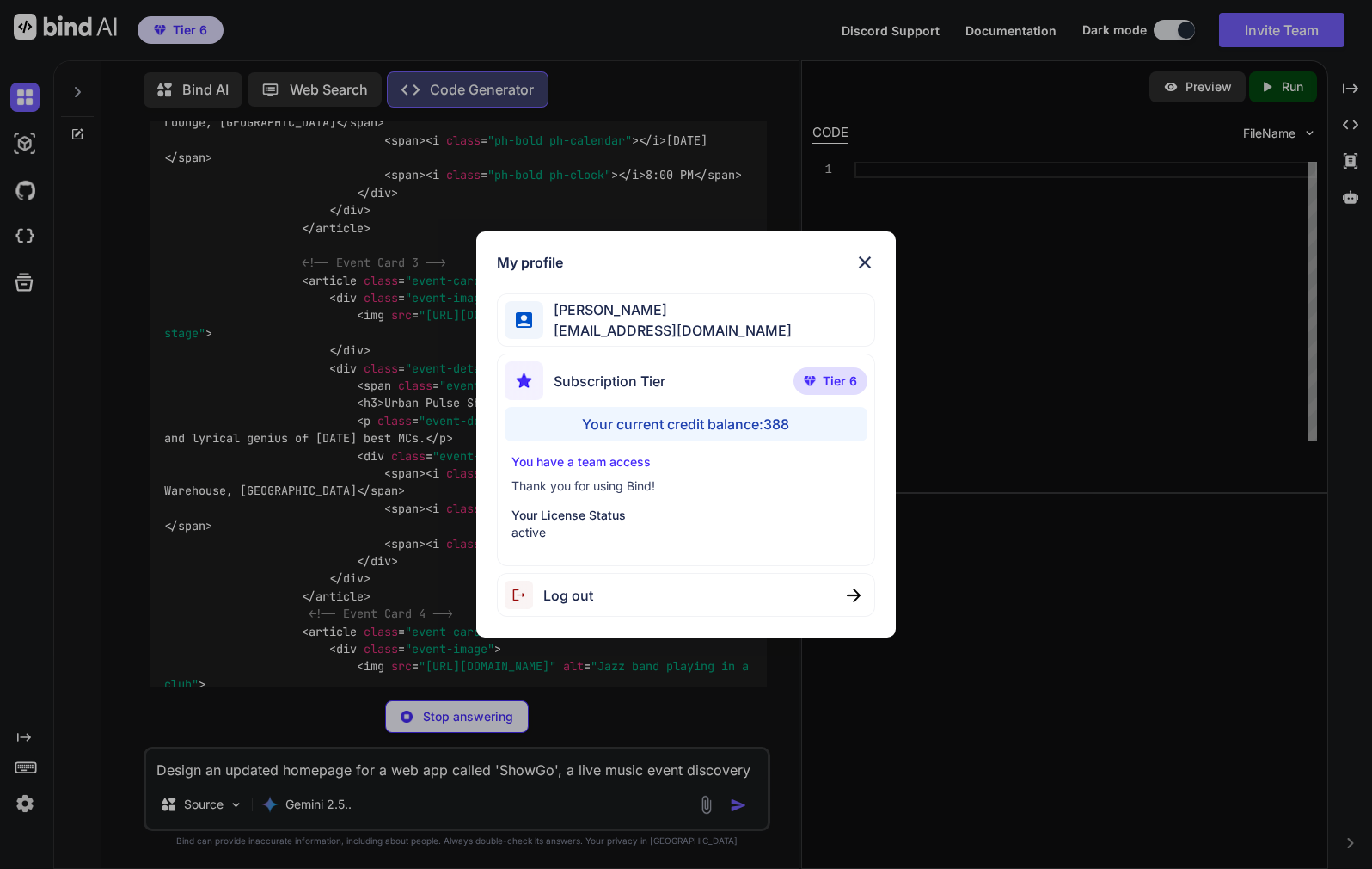
click at [19, 781] on div "My profile [PERSON_NAME] [EMAIL_ADDRESS][DOMAIN_NAME] Subscription Tier Tier 6 …" at bounding box center [686, 434] width 1372 height 869
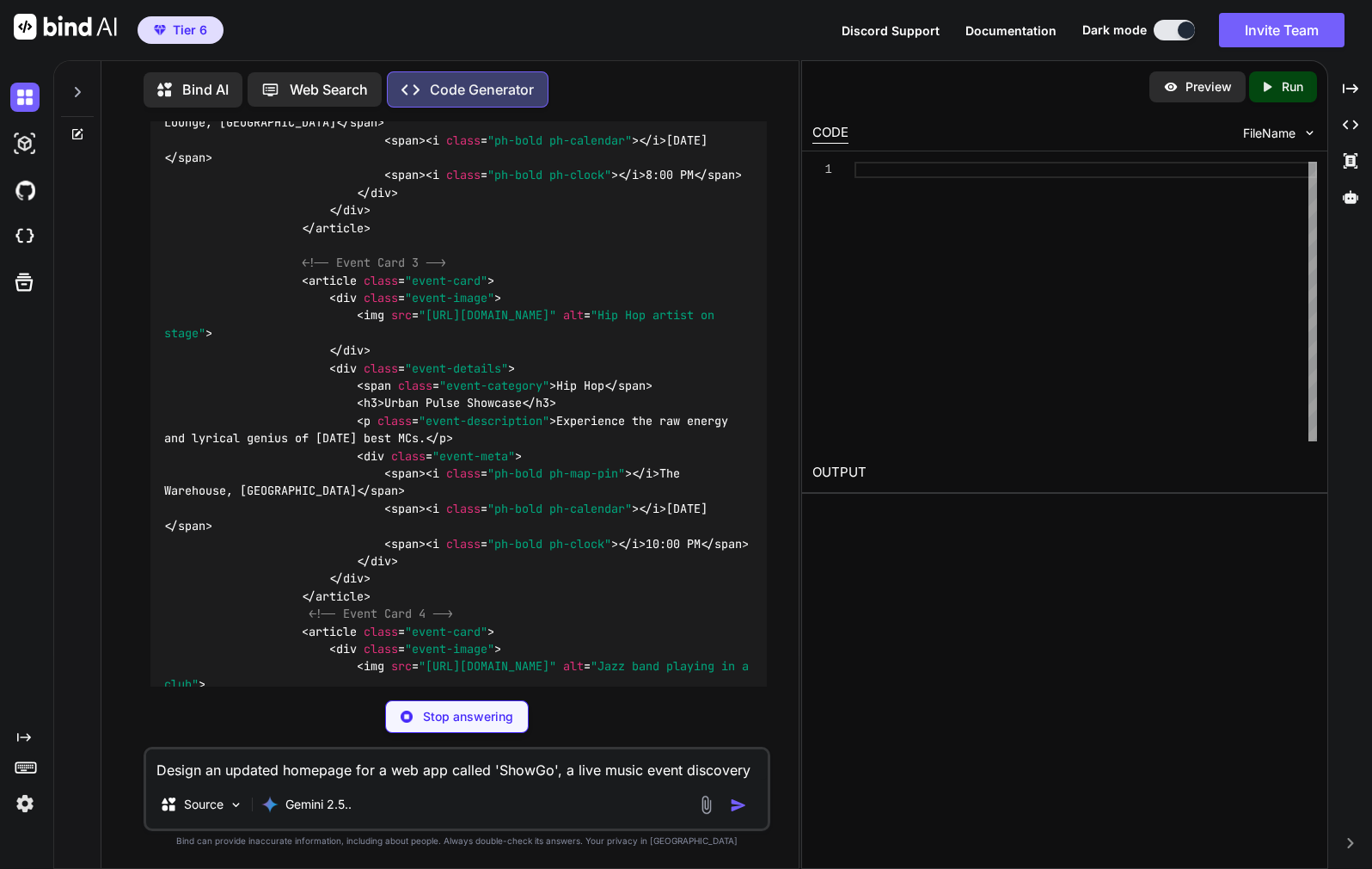
type textarea "x"
type textarea "</body> </html>"
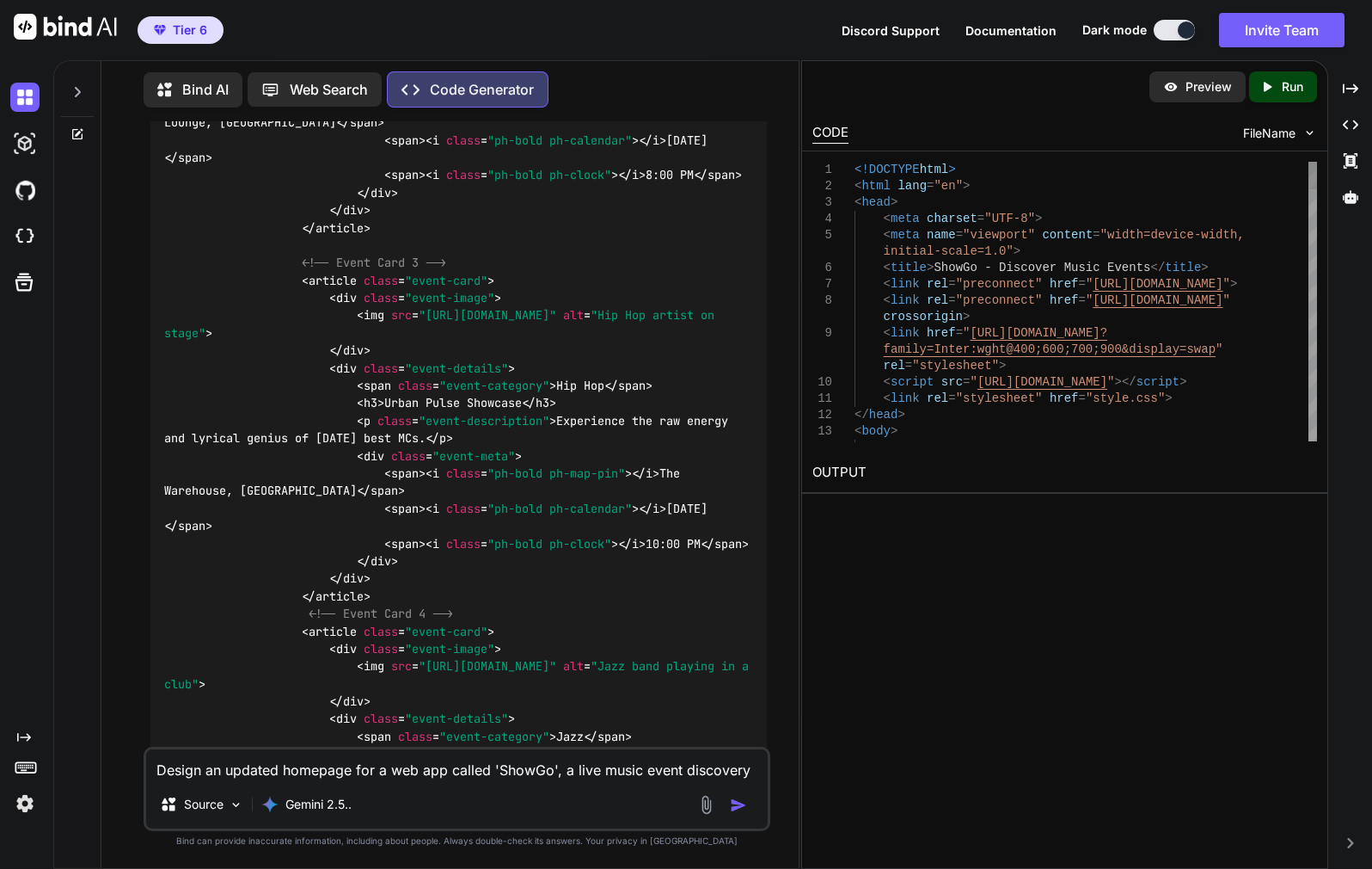
type textarea "x"
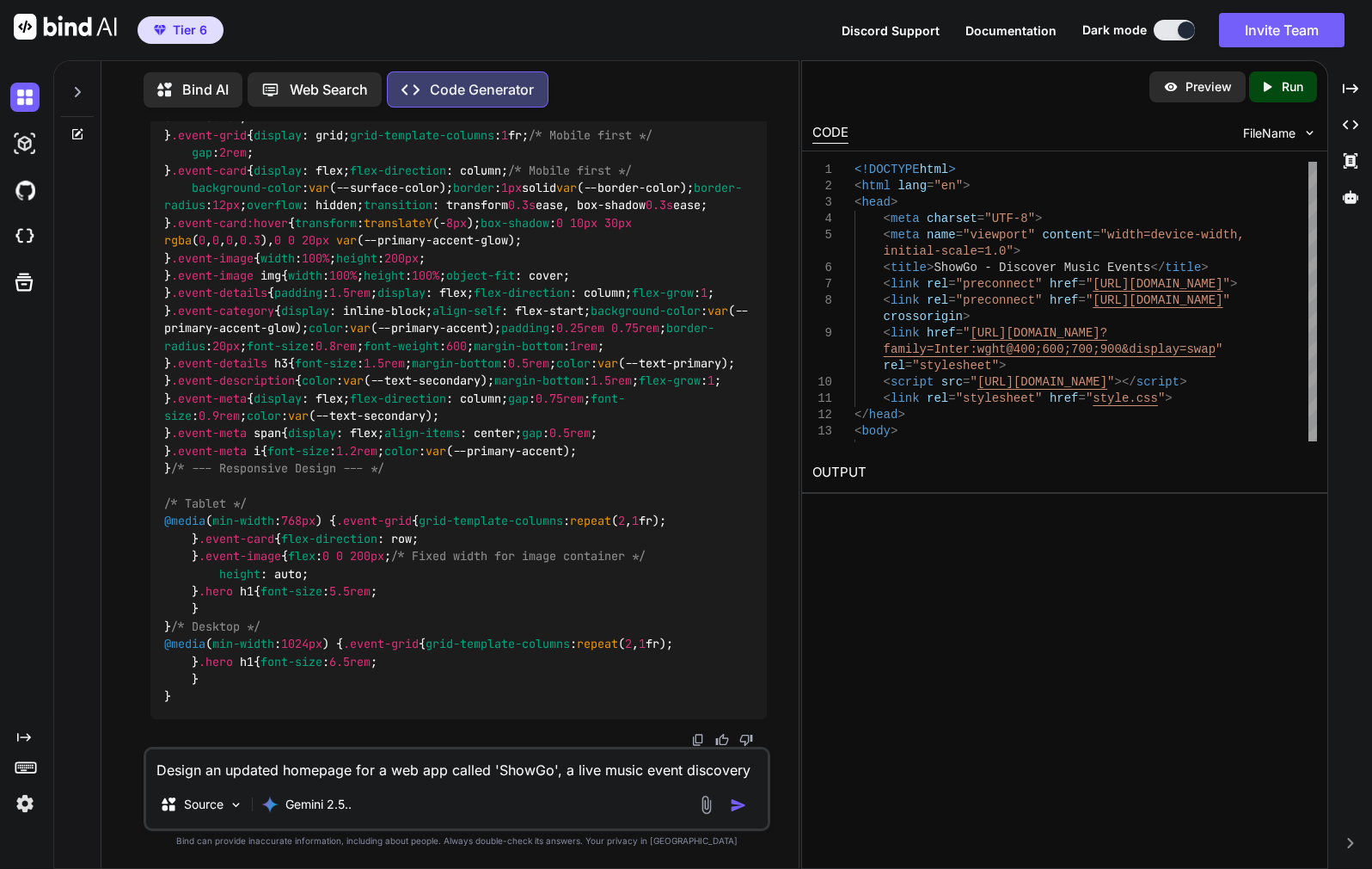
scroll to position [8443, 0]
click at [1190, 88] on p "Preview" at bounding box center [1208, 87] width 46 height 18
click at [358, 780] on textarea "Design an updated homepage for a web app called 'ShowGo', a live music event di…" at bounding box center [457, 764] width 622 height 31
click at [1310, 131] on img at bounding box center [1310, 132] width 15 height 15
click at [1291, 89] on p "Run" at bounding box center [1292, 87] width 22 height 18
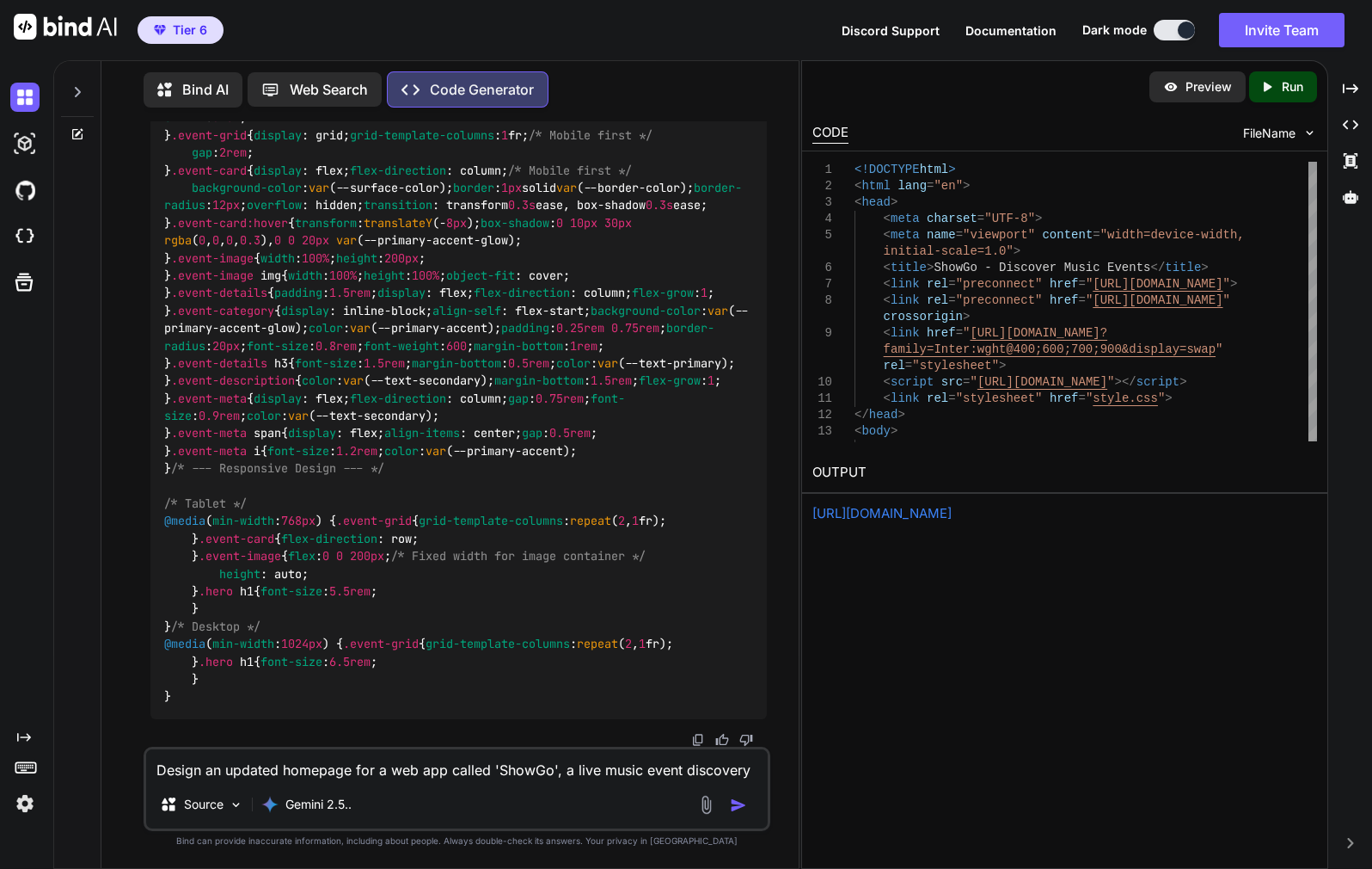
click at [952, 513] on link "[URL][DOMAIN_NAME]" at bounding box center [882, 513] width 139 height 17
click at [1200, 94] on p "Preview" at bounding box center [1208, 87] width 46 height 18
